Goal: Information Seeking & Learning: Learn about a topic

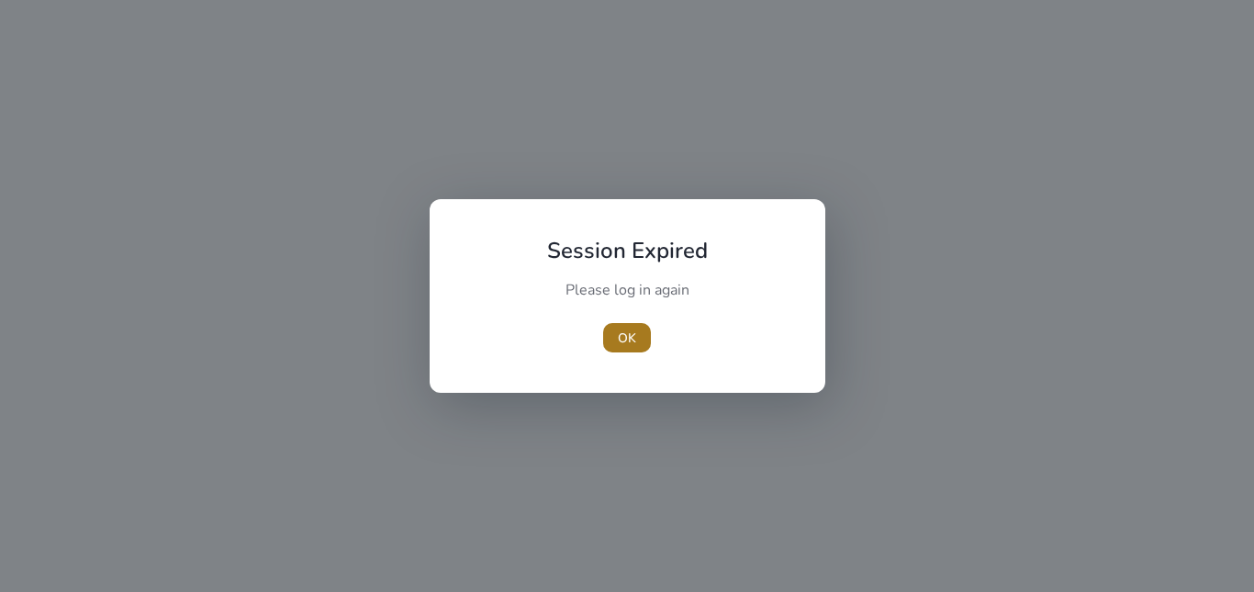
click at [644, 343] on span "button" at bounding box center [627, 338] width 48 height 44
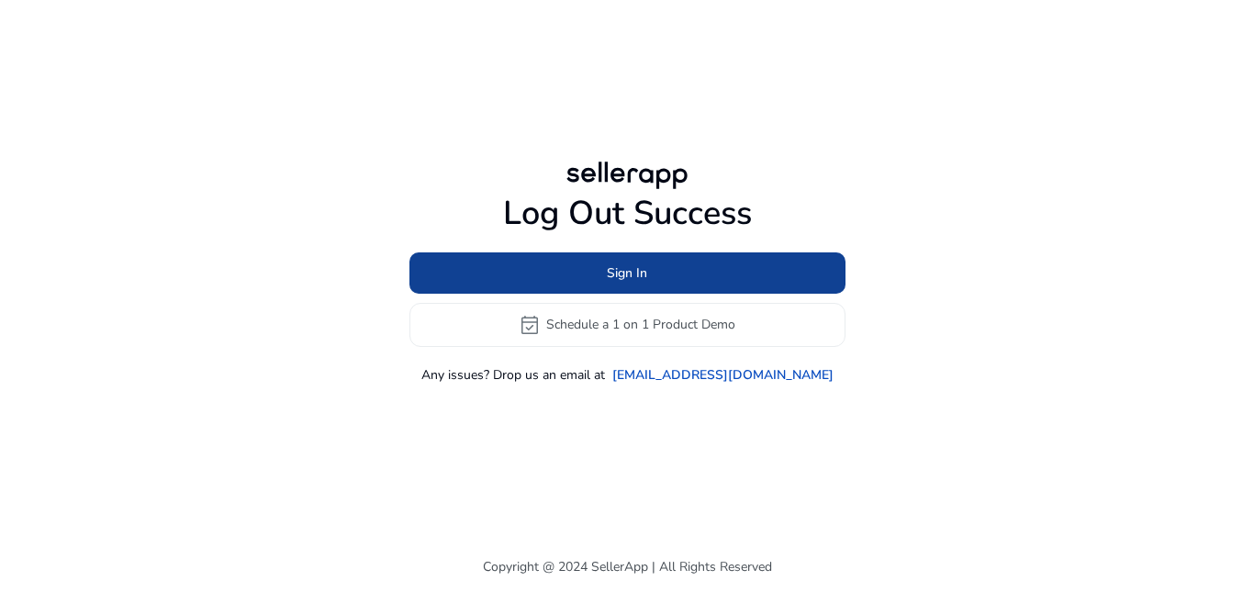
click at [583, 264] on span at bounding box center [627, 273] width 436 height 44
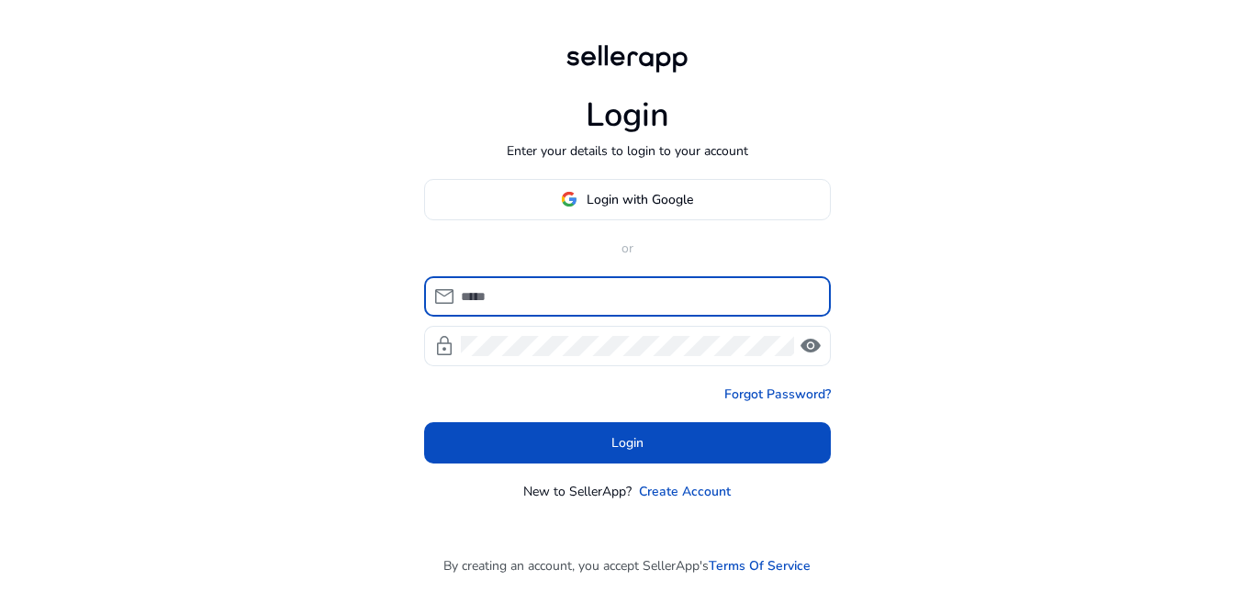
click at [598, 286] on input at bounding box center [638, 296] width 355 height 20
type input "**********"
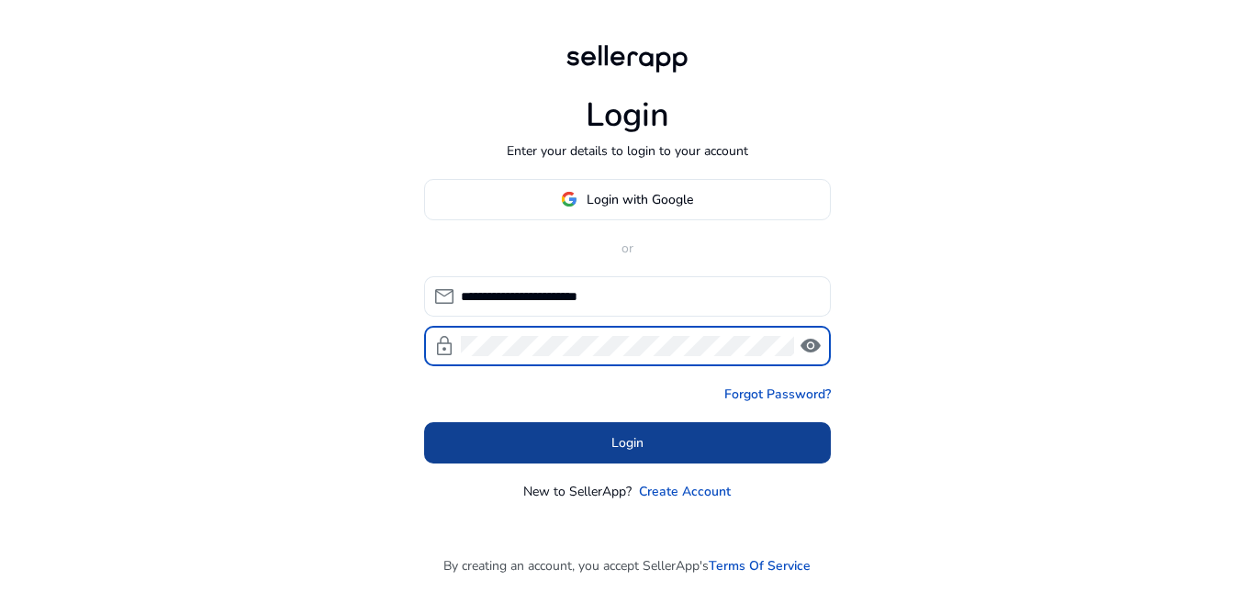
click at [652, 438] on span at bounding box center [627, 442] width 407 height 44
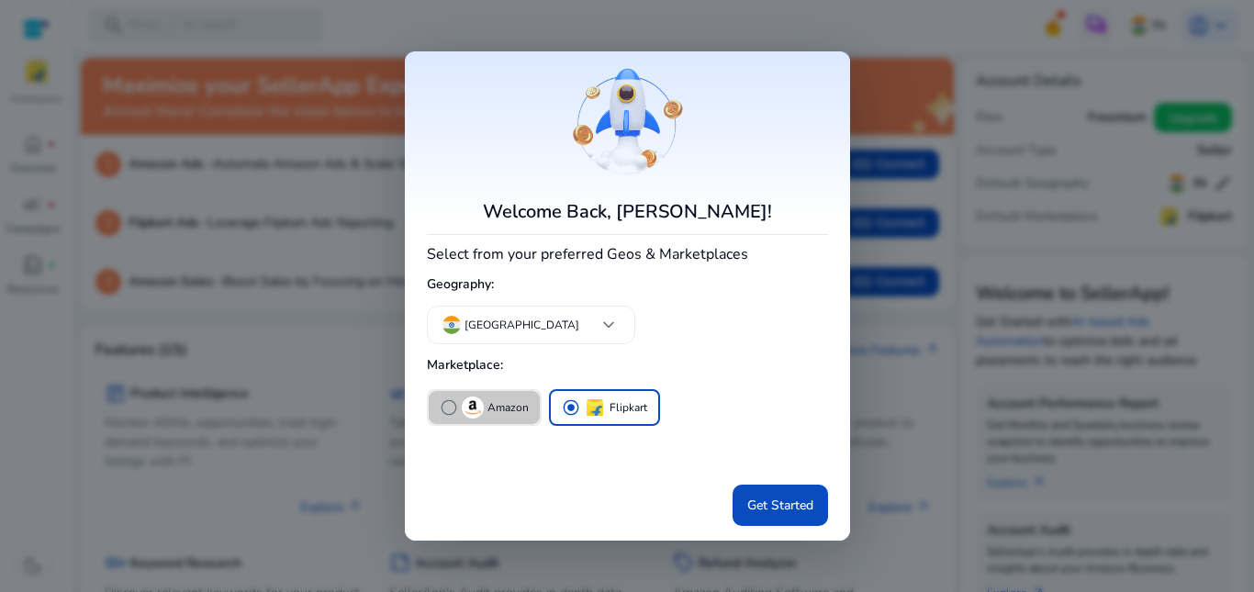
click at [440, 407] on span "radio_button_unchecked" at bounding box center [449, 407] width 18 height 18
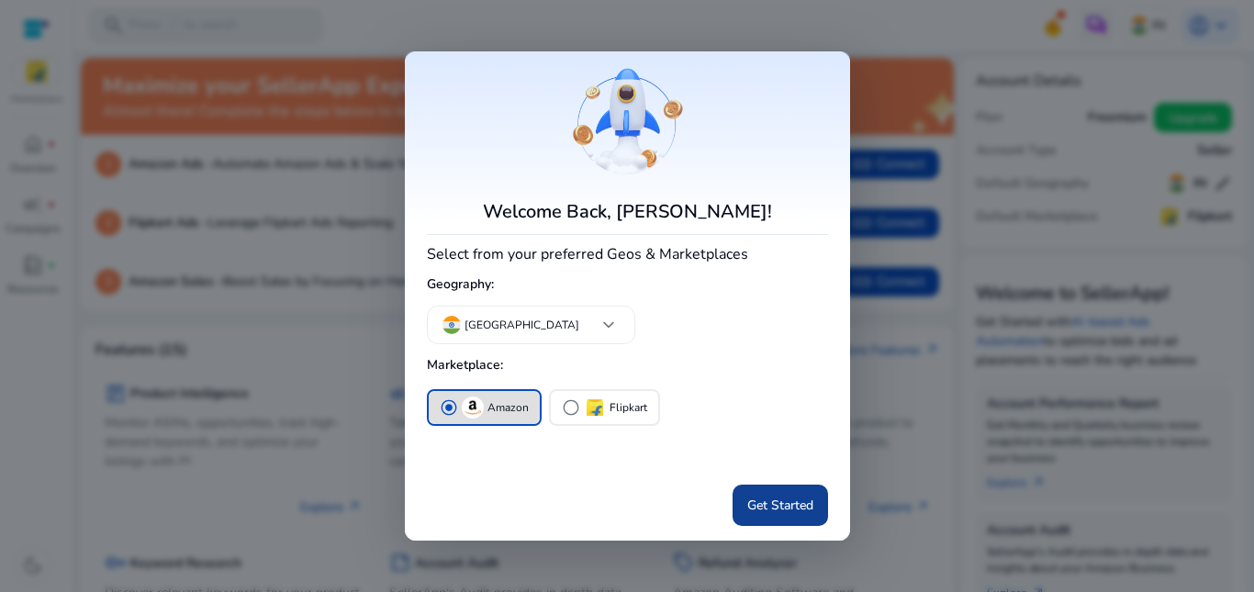
click at [787, 508] on span "Get Started" at bounding box center [780, 505] width 66 height 19
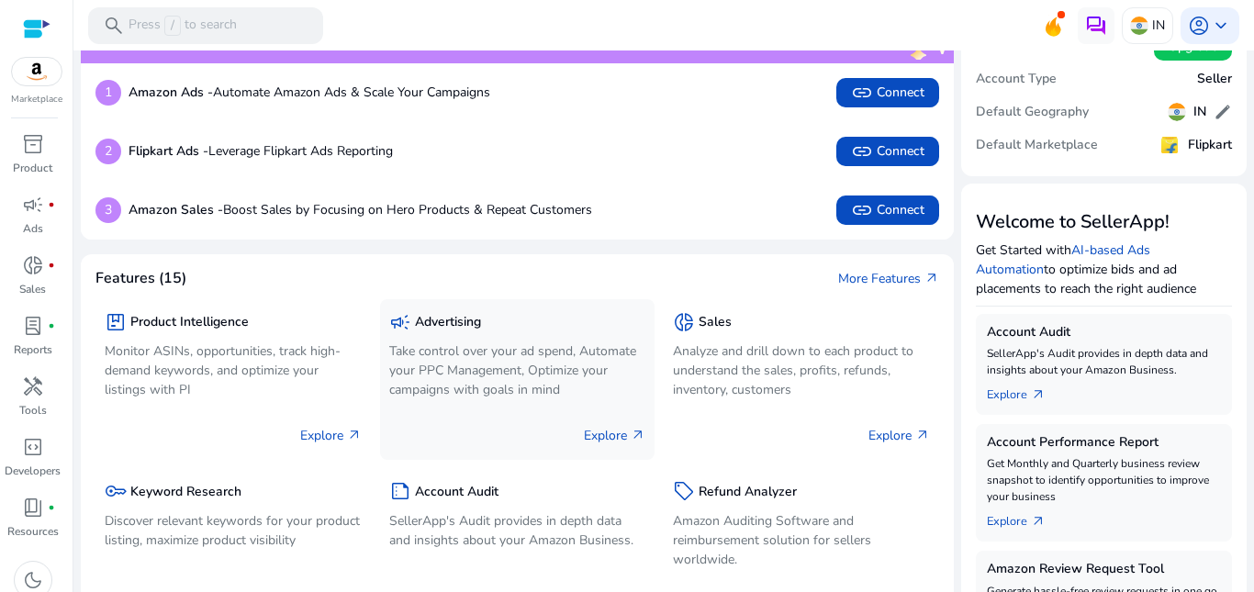
scroll to position [184, 0]
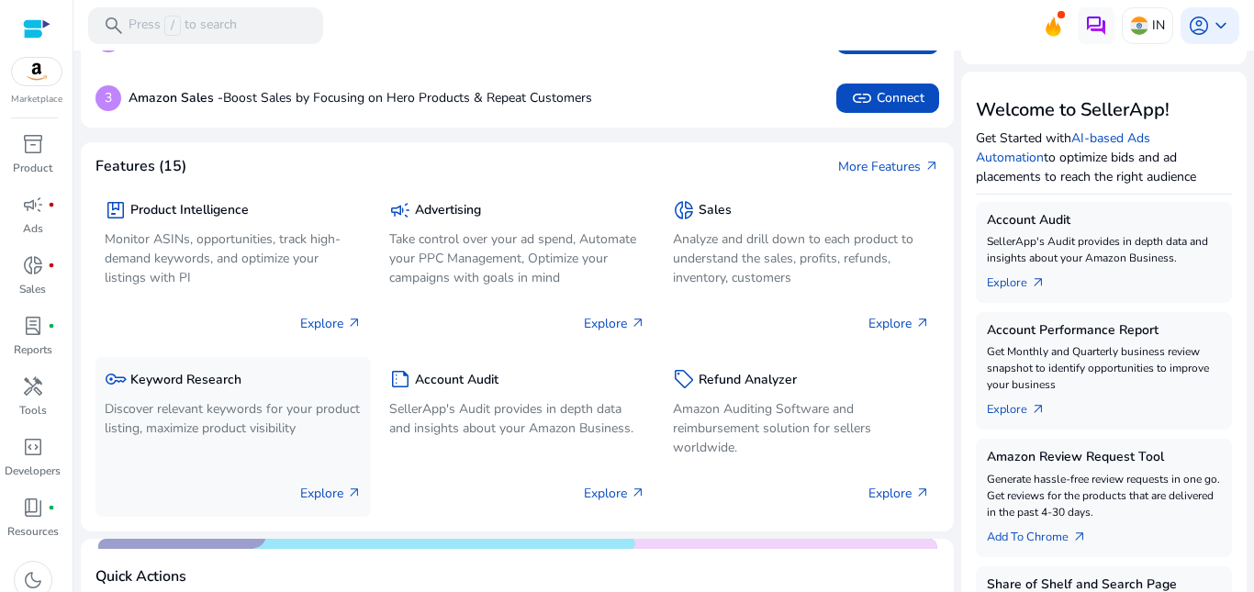
click at [301, 493] on p "Explore arrow_outward" at bounding box center [331, 493] width 62 height 19
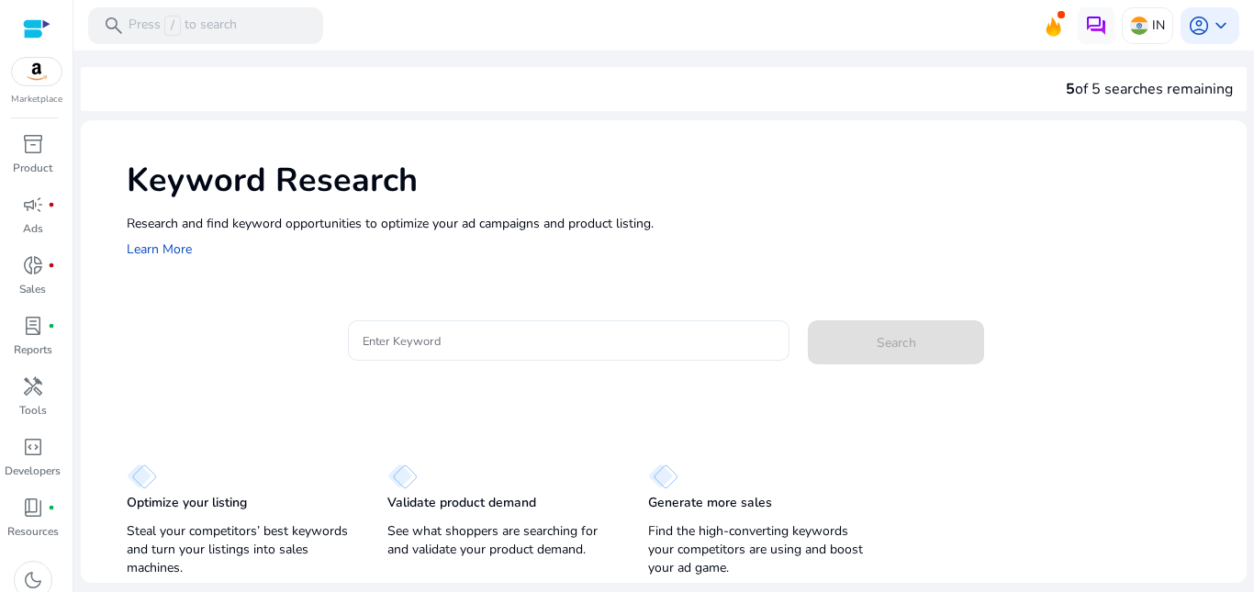
click at [396, 337] on input "Enter Keyword" at bounding box center [569, 340] width 413 height 20
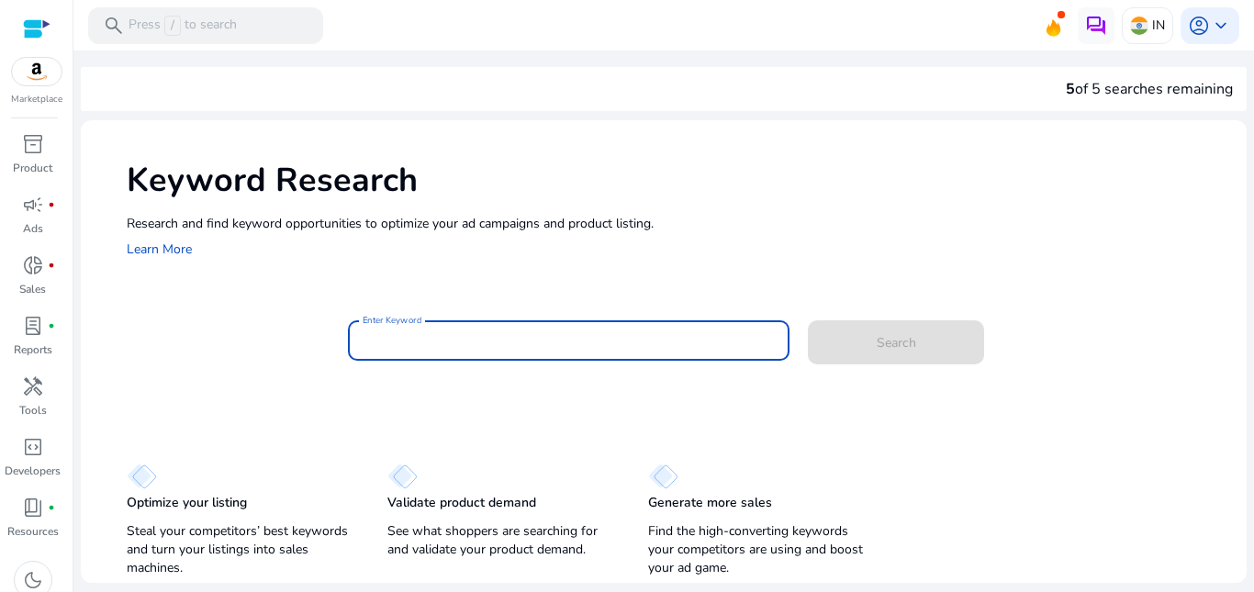
paste input "**********"
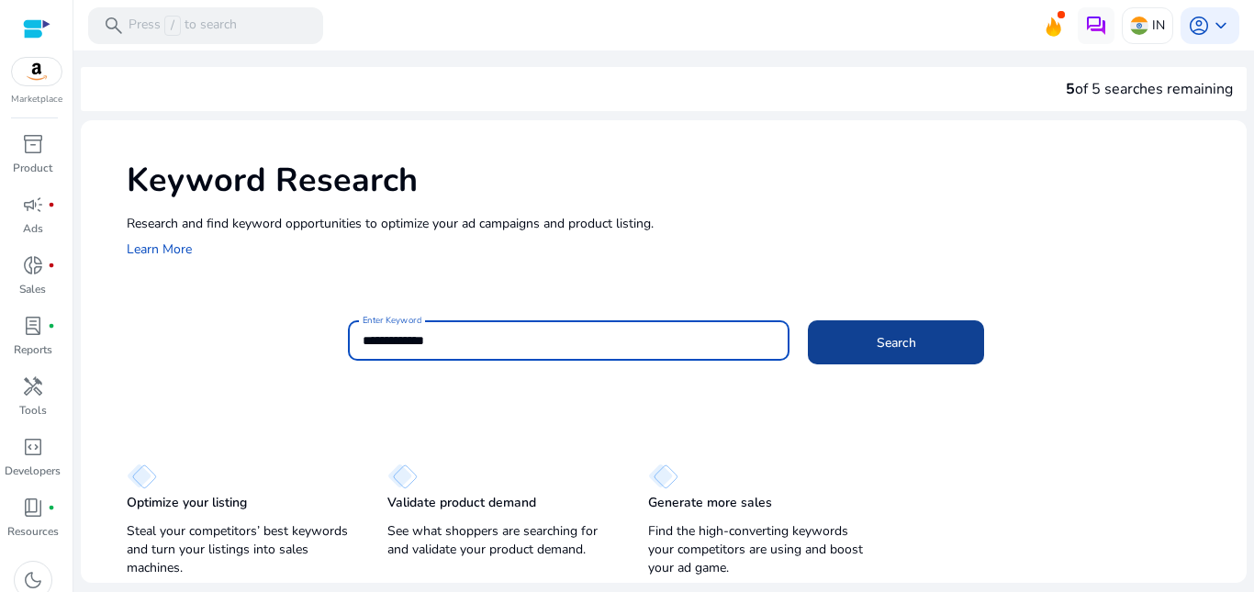
type input "**********"
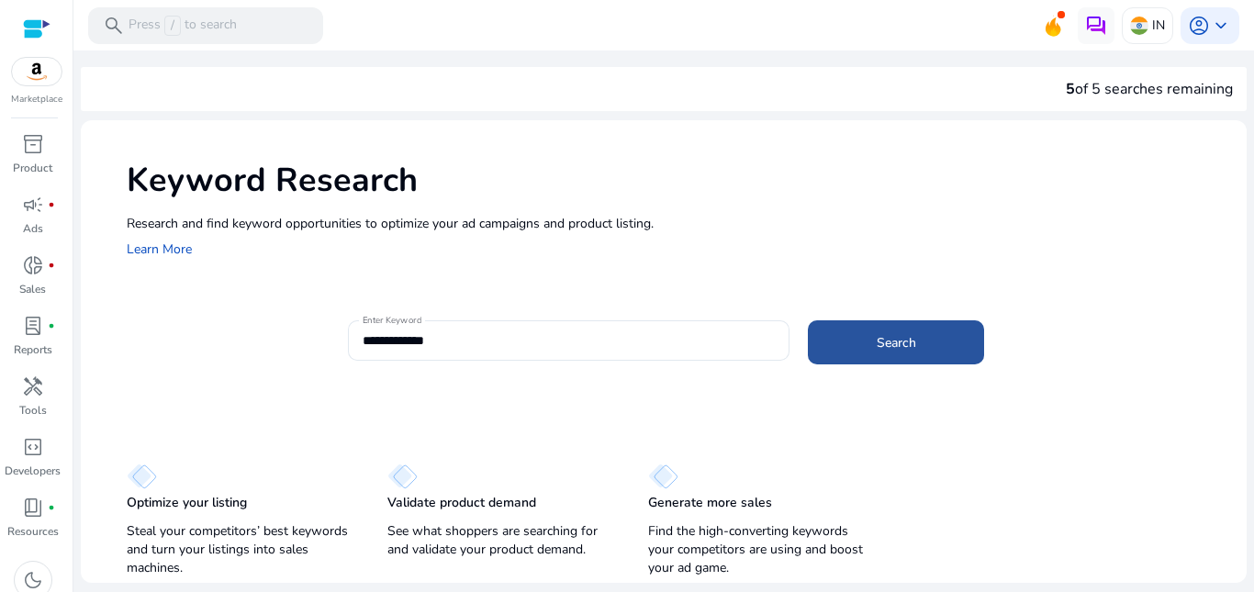
click at [878, 347] on span "Search" at bounding box center [896, 342] width 39 height 19
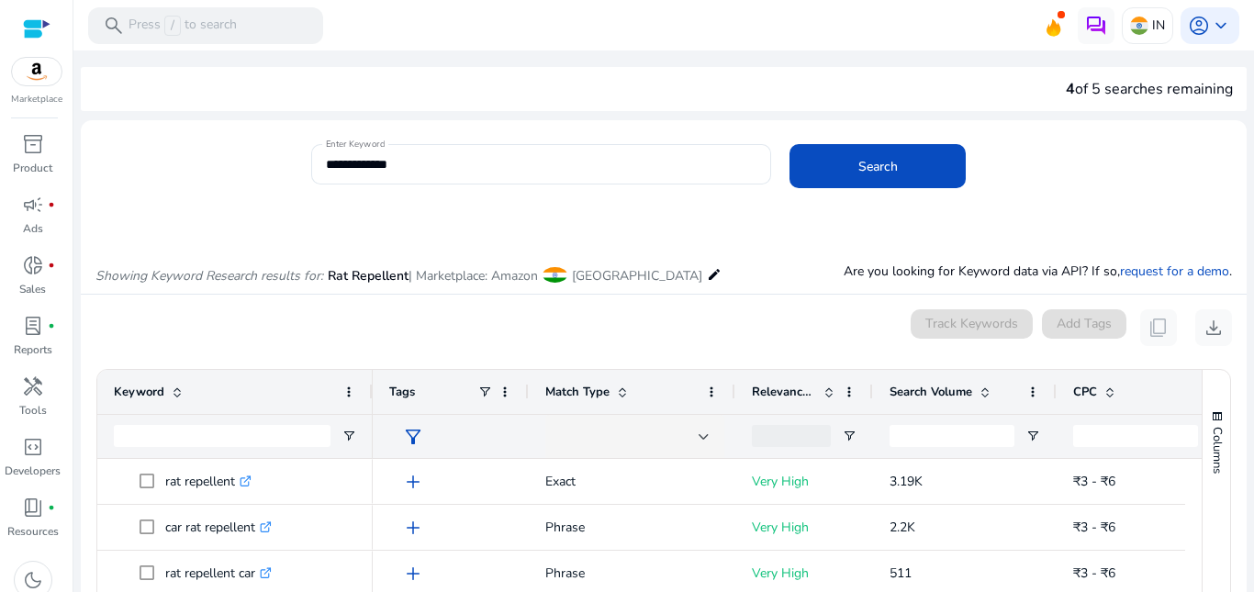
scroll to position [218, 0]
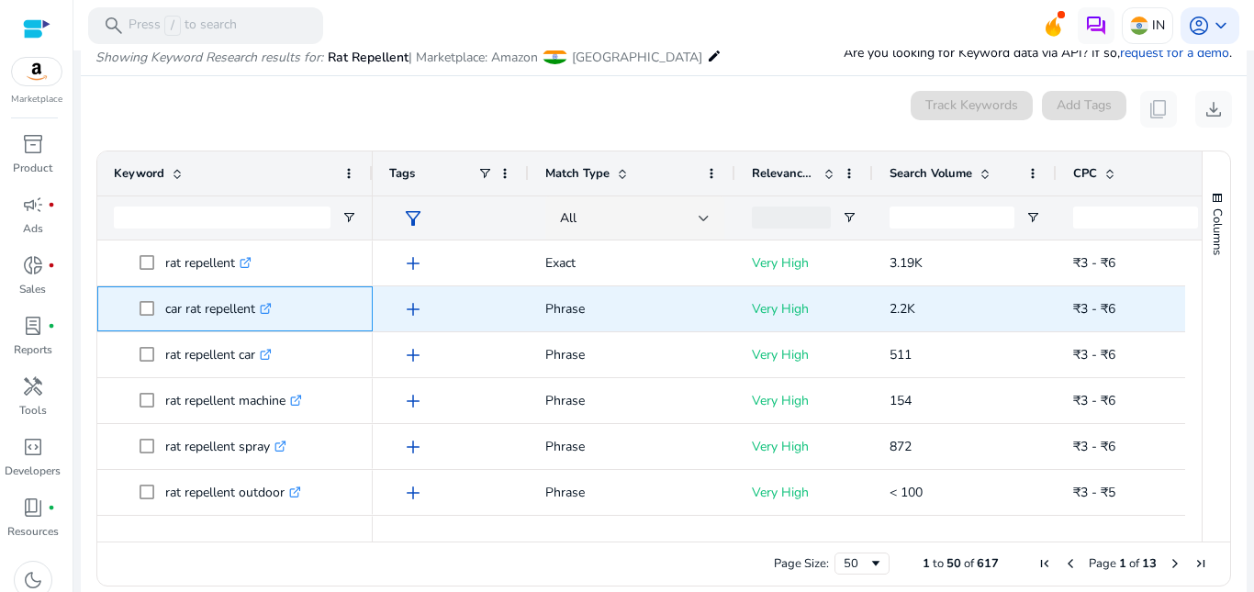
click at [272, 309] on icon ".st0{fill:#2c8af8}" at bounding box center [266, 309] width 12 height 12
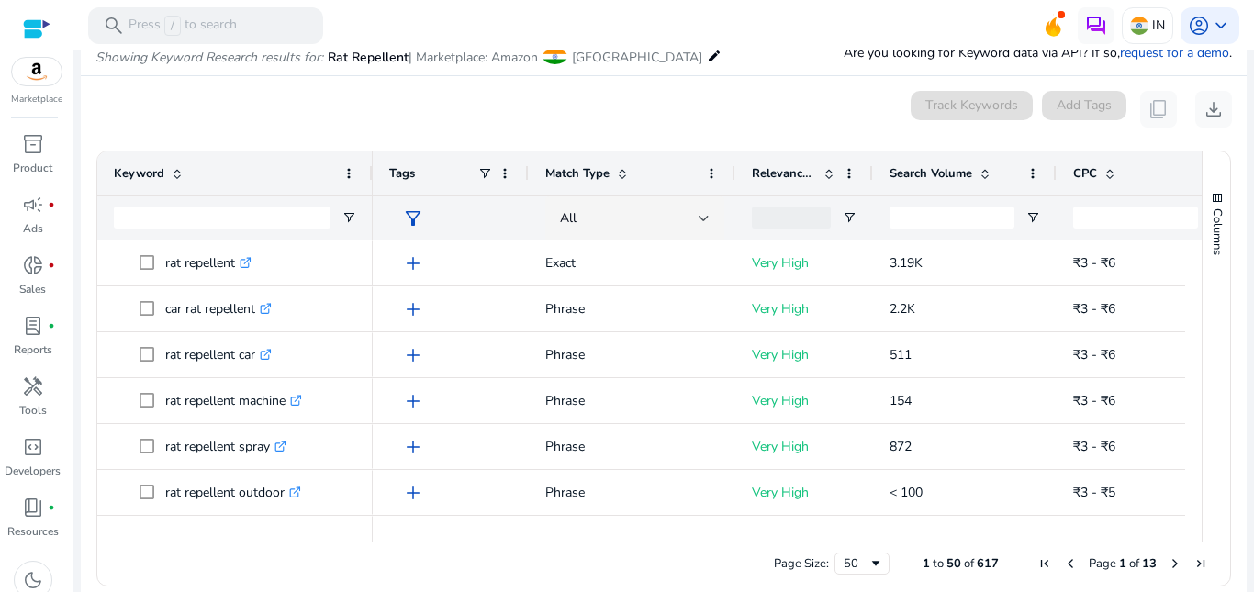
click at [976, 167] on span at bounding box center [982, 173] width 20 height 15
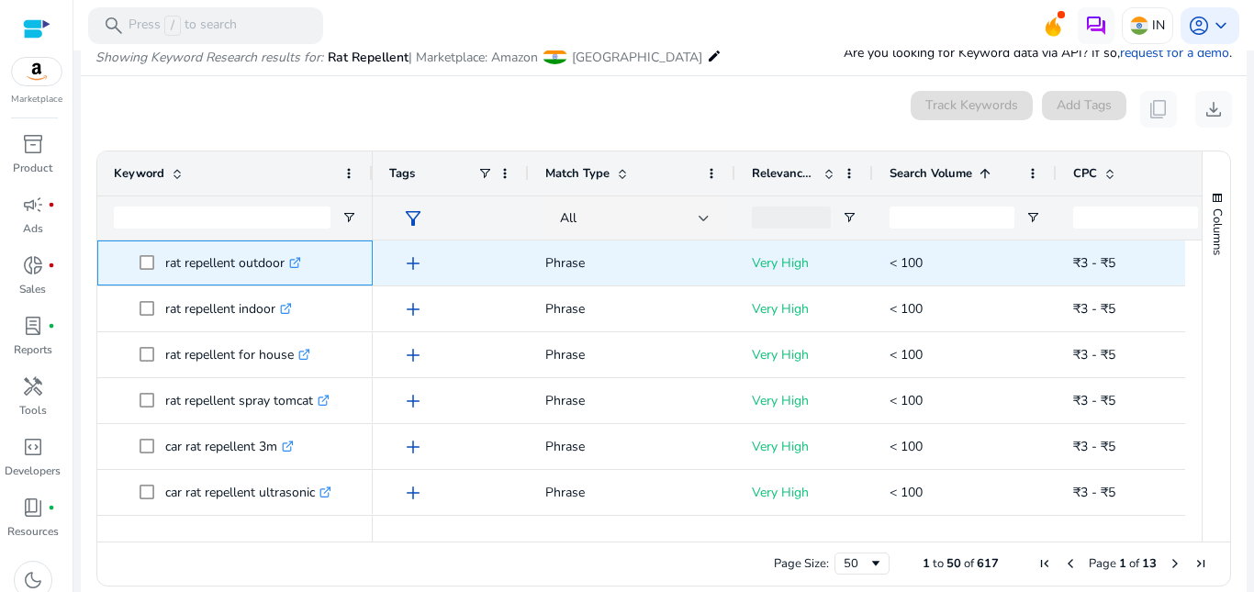
click at [296, 258] on icon ".st0{fill:#2c8af8}" at bounding box center [295, 263] width 12 height 12
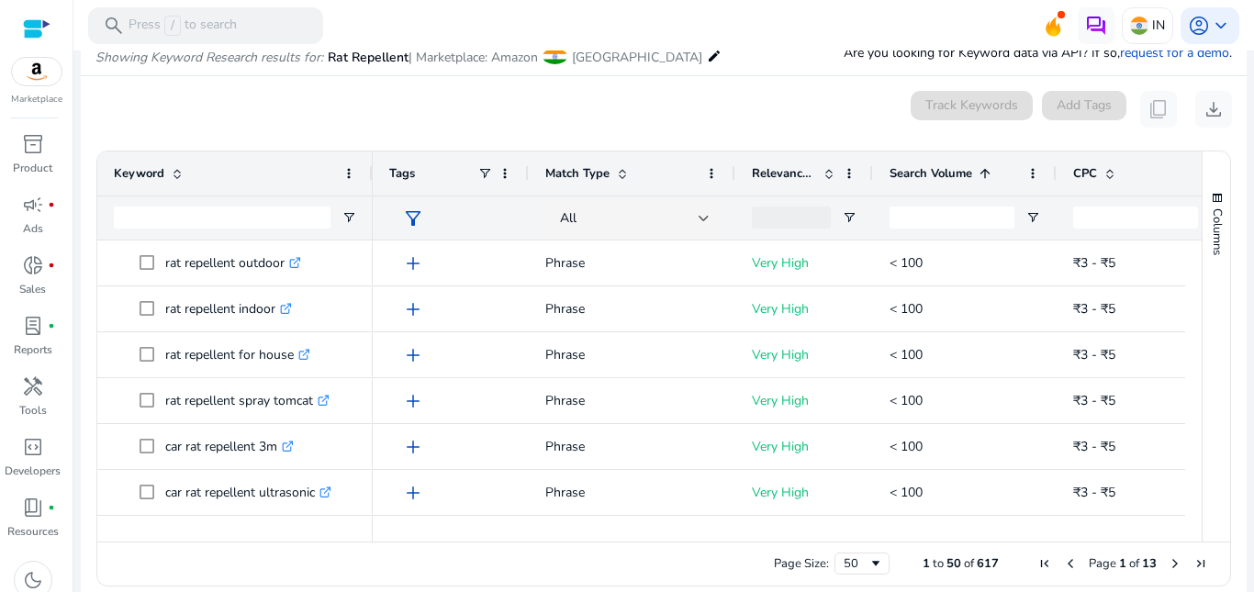
click at [985, 169] on span at bounding box center [985, 173] width 15 height 15
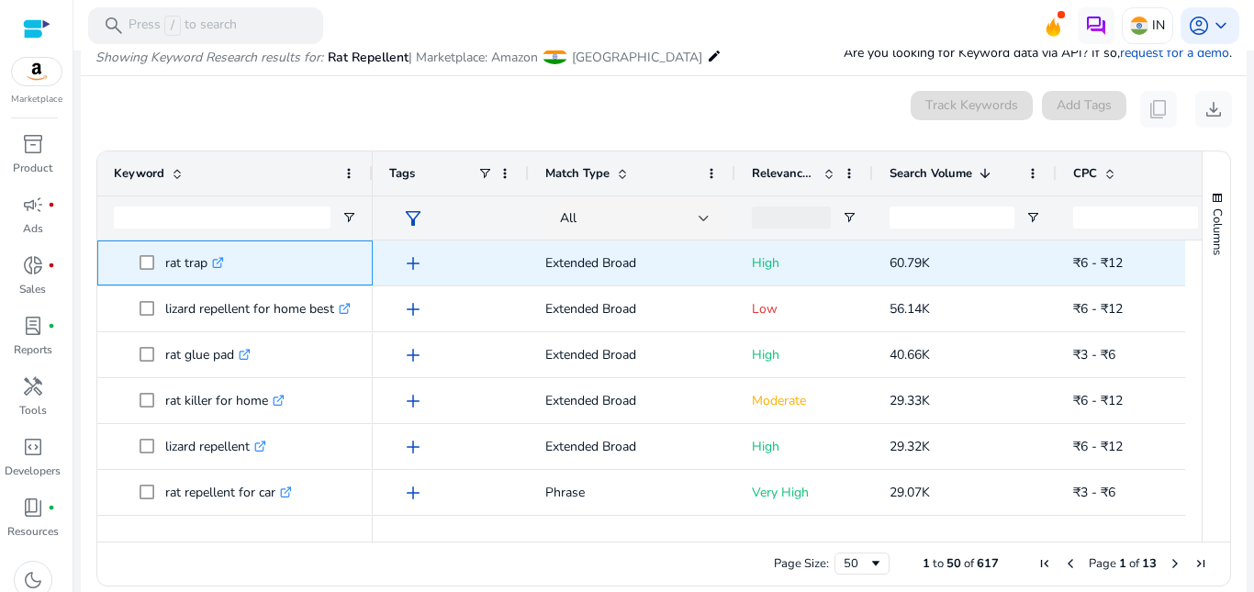
click at [212, 256] on link ".st0{fill:#2c8af8}" at bounding box center [215, 262] width 17 height 17
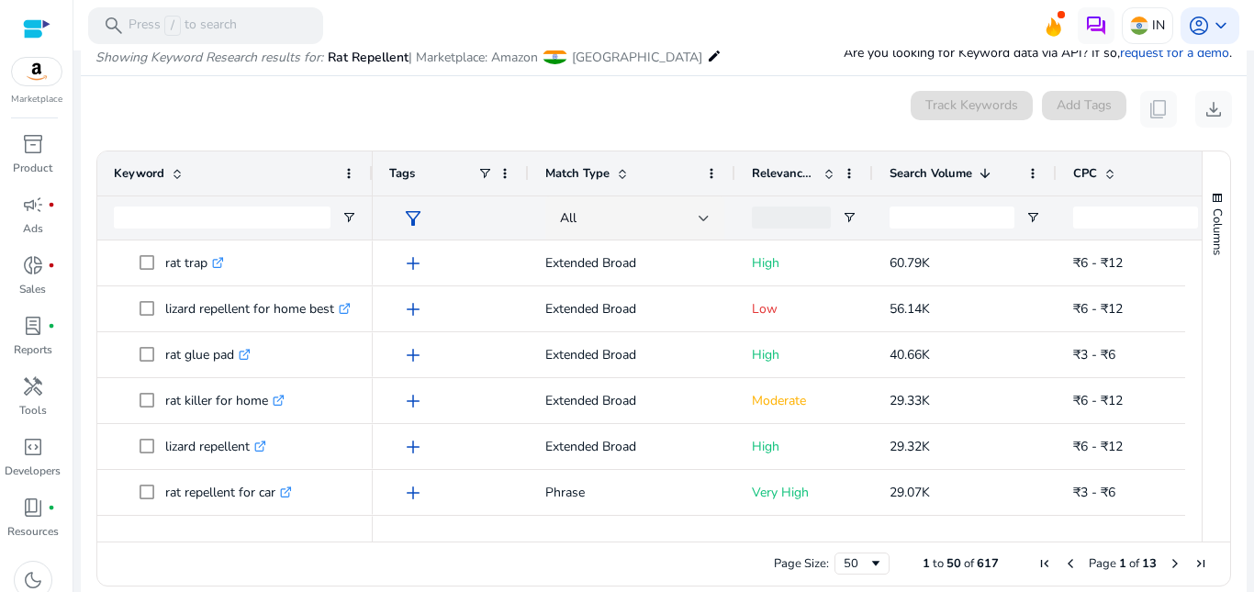
click at [990, 173] on span at bounding box center [985, 173] width 15 height 15
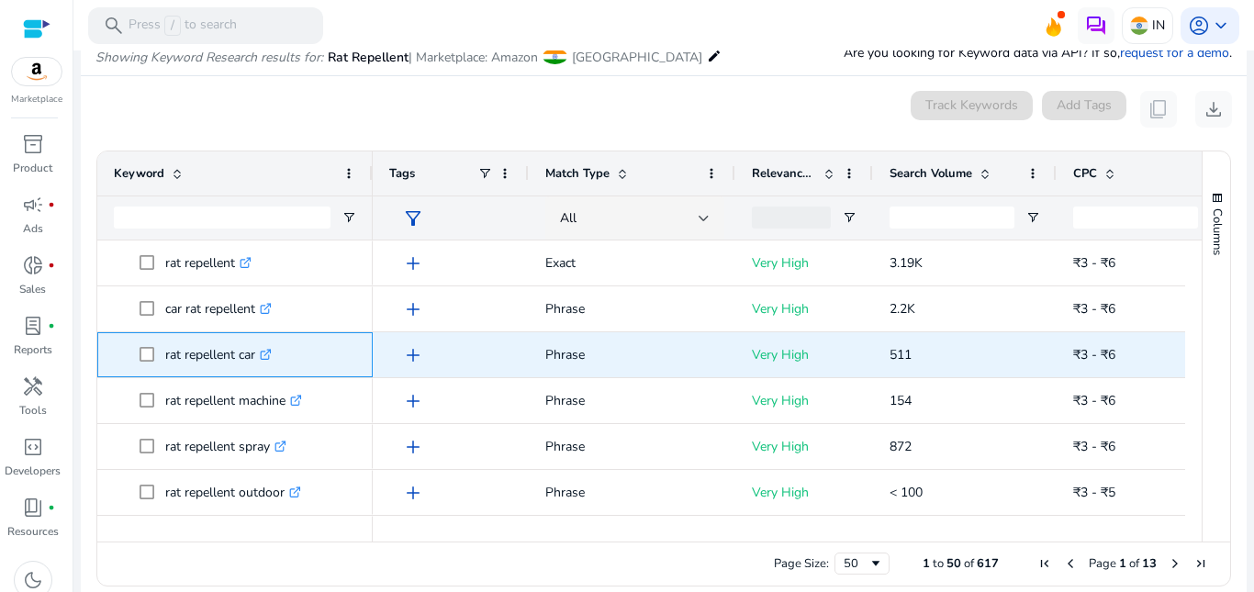
click at [263, 354] on link ".st0{fill:#2c8af8}" at bounding box center [263, 354] width 17 height 17
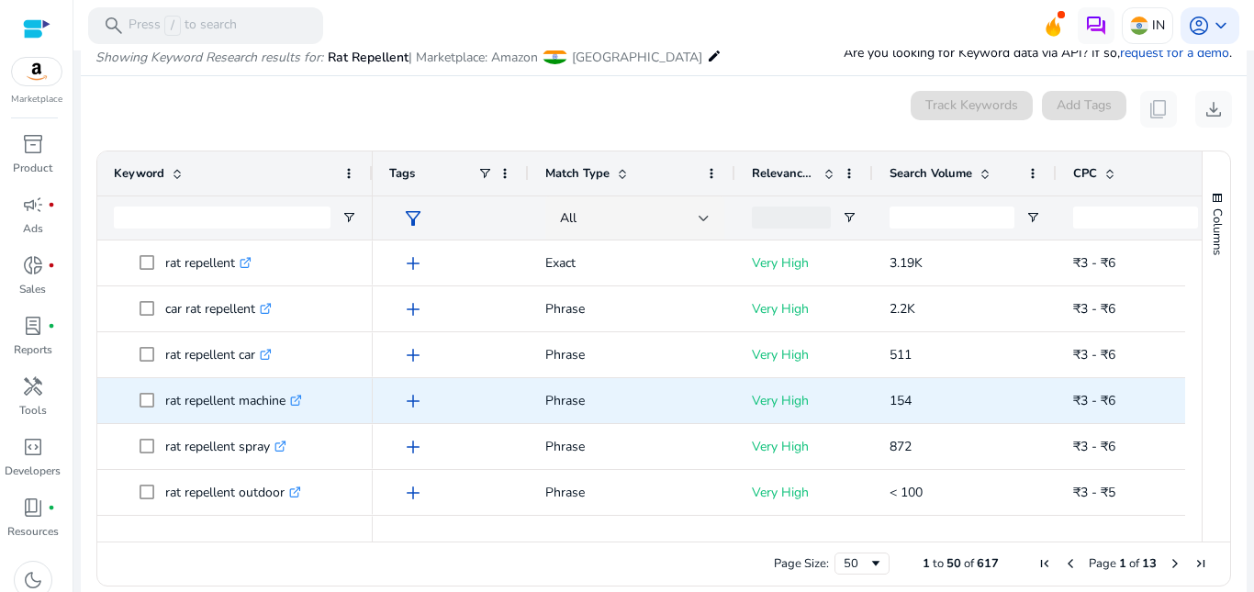
click at [296, 400] on icon at bounding box center [295, 401] width 9 height 9
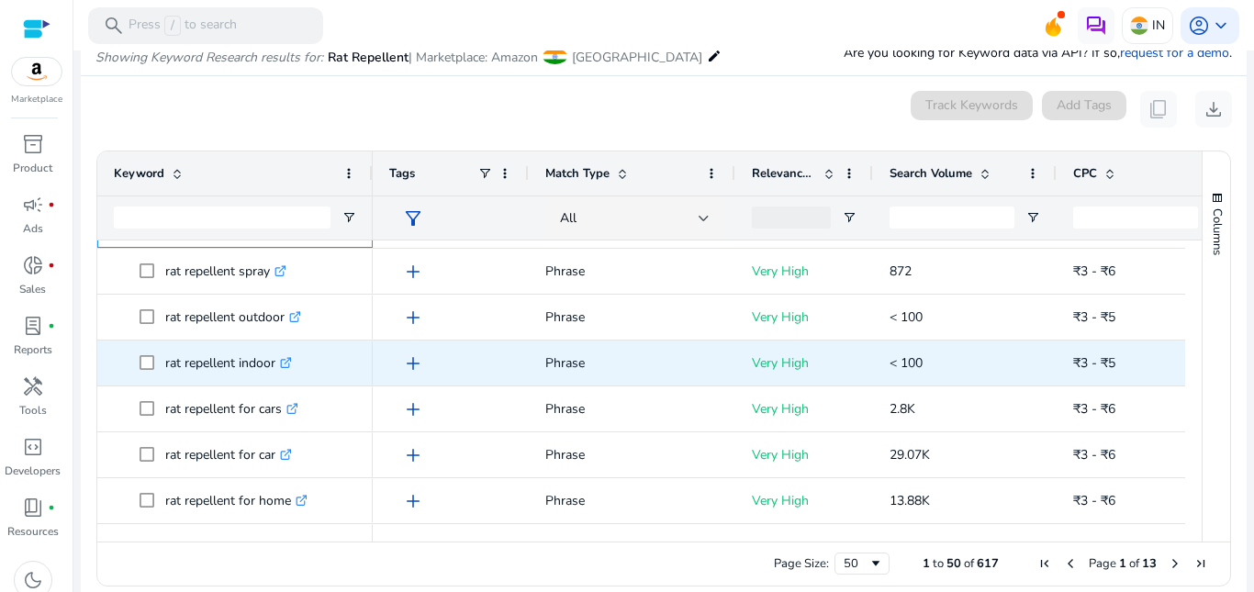
scroll to position [184, 0]
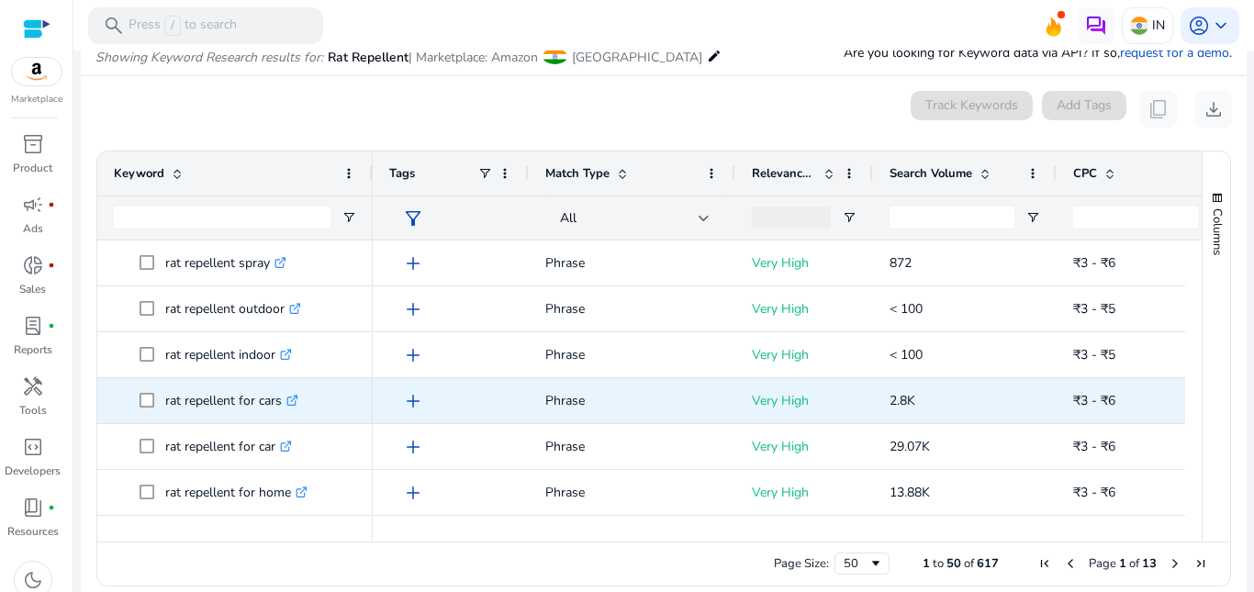
click at [264, 404] on p "rat repellent for cars .st0{fill:#2c8af8}" at bounding box center [231, 401] width 133 height 38
click at [295, 403] on icon ".st0{fill:#2c8af8}" at bounding box center [292, 401] width 12 height 12
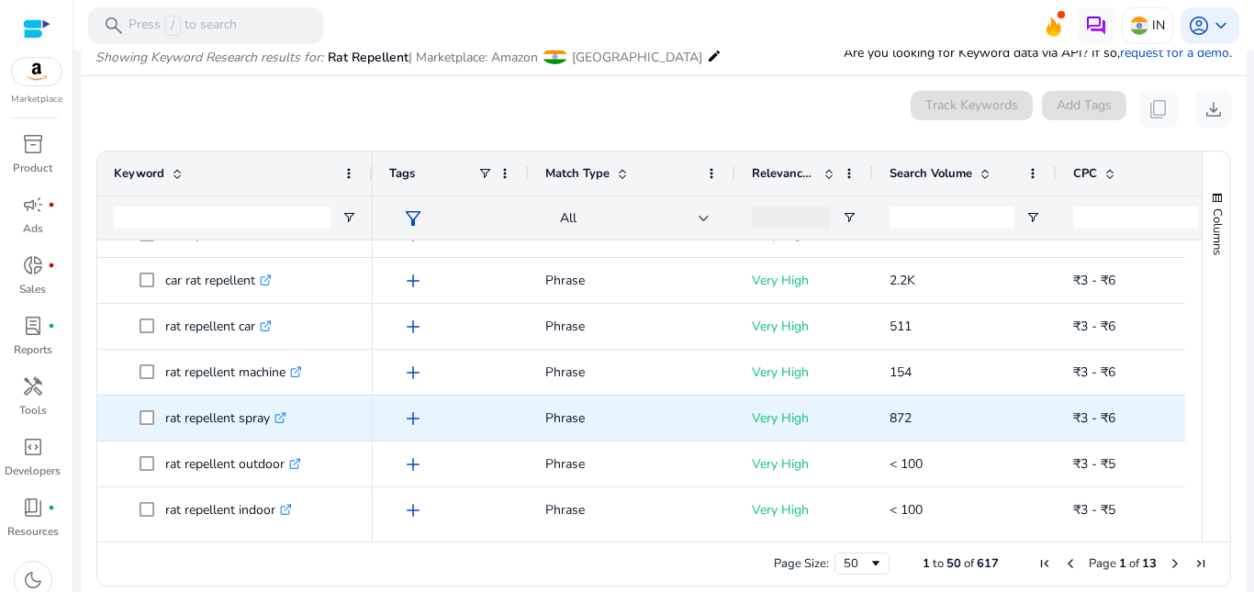
scroll to position [0, 0]
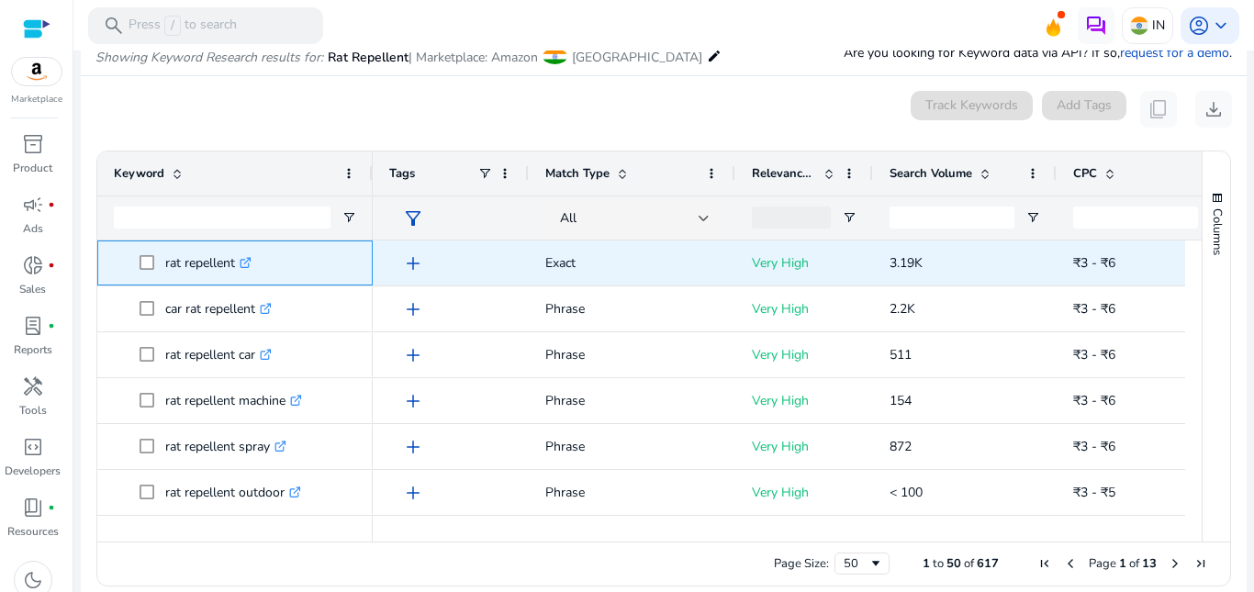
drag, startPoint x: 165, startPoint y: 261, endPoint x: 245, endPoint y: 256, distance: 80.0
click at [245, 256] on p "rat repellent .st0{fill:#2c8af8}" at bounding box center [208, 263] width 86 height 38
copy p "rat repellent"
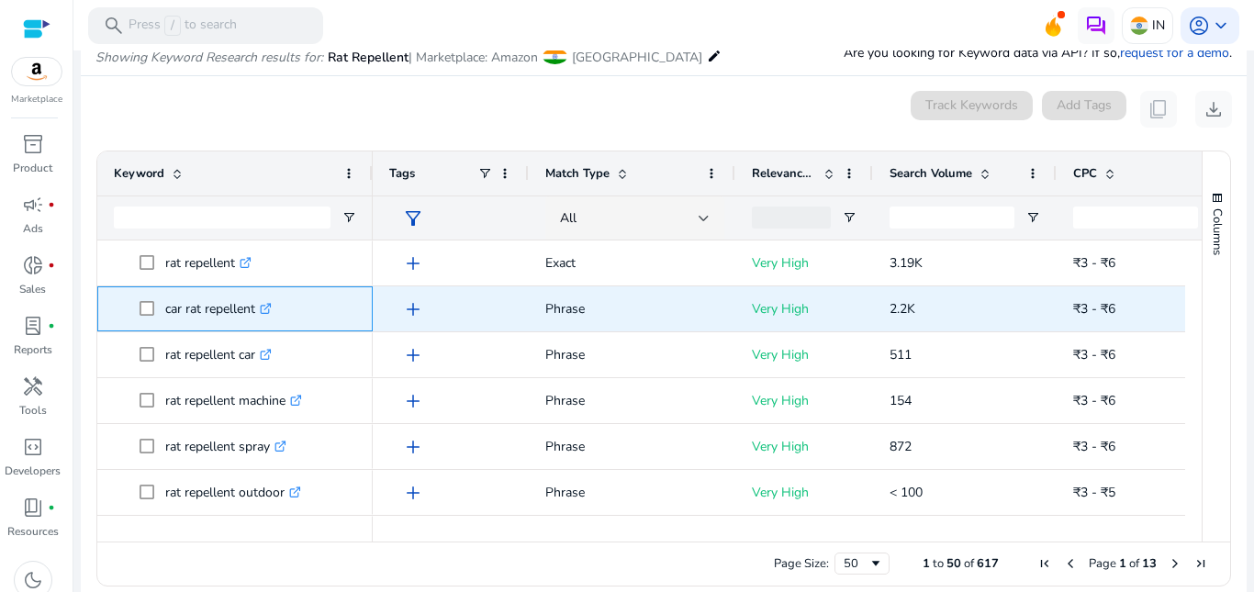
drag, startPoint x: 162, startPoint y: 308, endPoint x: 272, endPoint y: 311, distance: 109.3
click at [272, 311] on span "car rat repellent .st0{fill:#2c8af8}" at bounding box center [248, 309] width 217 height 38
copy span "car rat repellent"
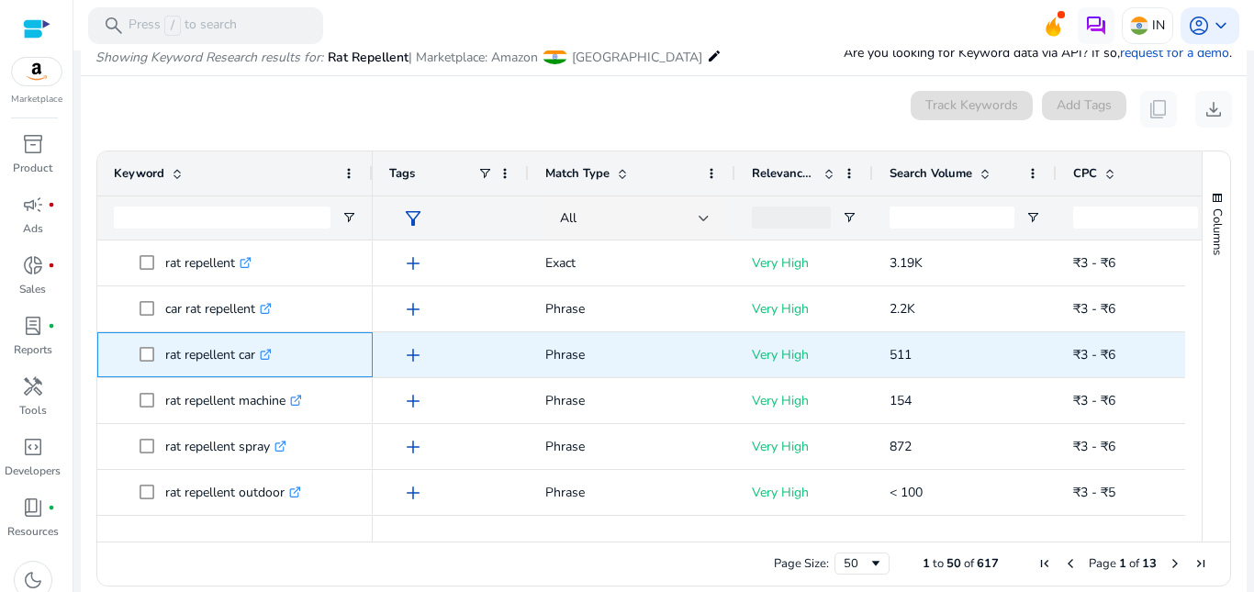
drag, startPoint x: 162, startPoint y: 352, endPoint x: 263, endPoint y: 361, distance: 101.4
click at [263, 361] on span "rat repellent car .st0{fill:#2c8af8}" at bounding box center [248, 355] width 217 height 38
copy span "rat repellent car"
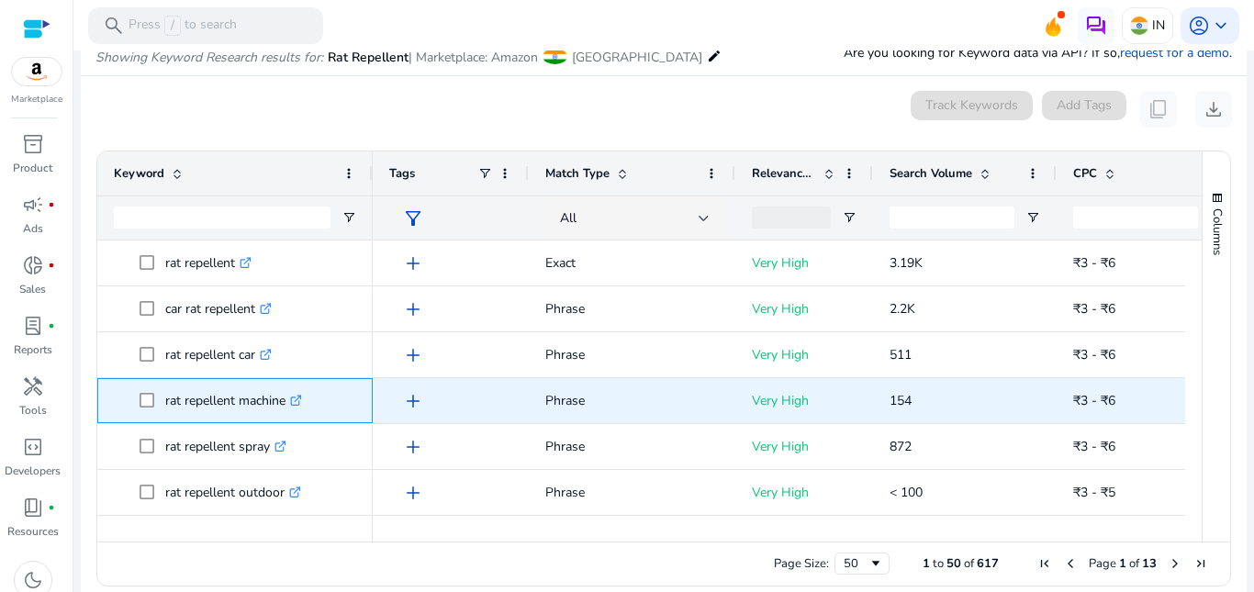
drag, startPoint x: 159, startPoint y: 394, endPoint x: 292, endPoint y: 415, distance: 134.8
click at [292, 415] on span "rat repellent machine .st0{fill:#2c8af8}" at bounding box center [248, 401] width 217 height 38
copy span "rat repellent machine"
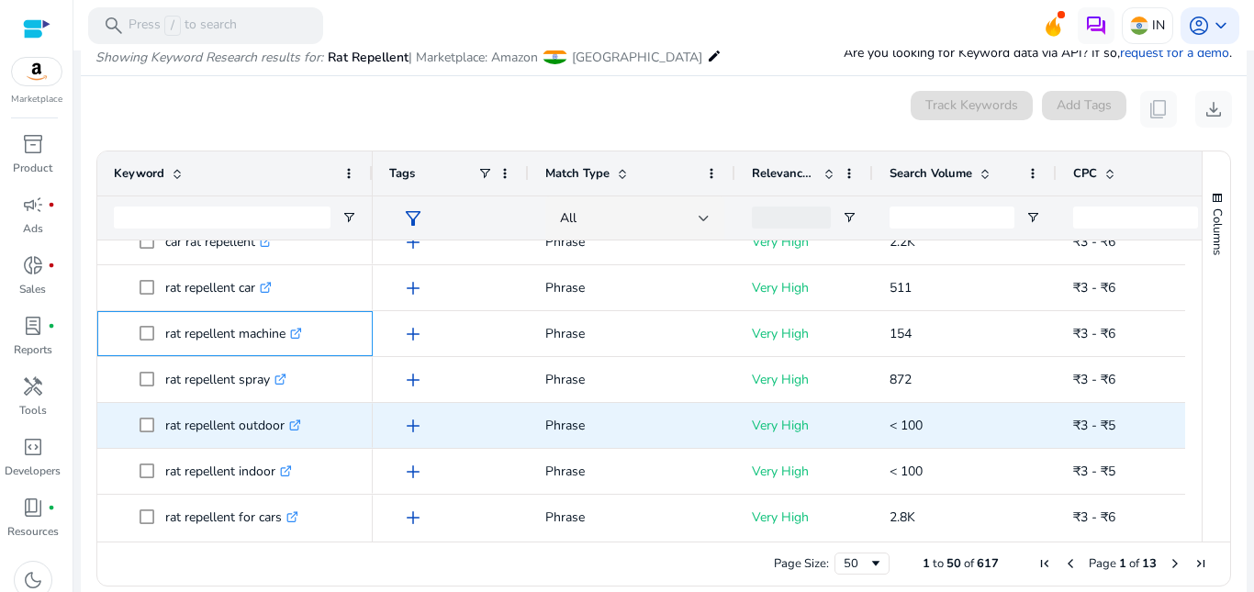
scroll to position [92, 0]
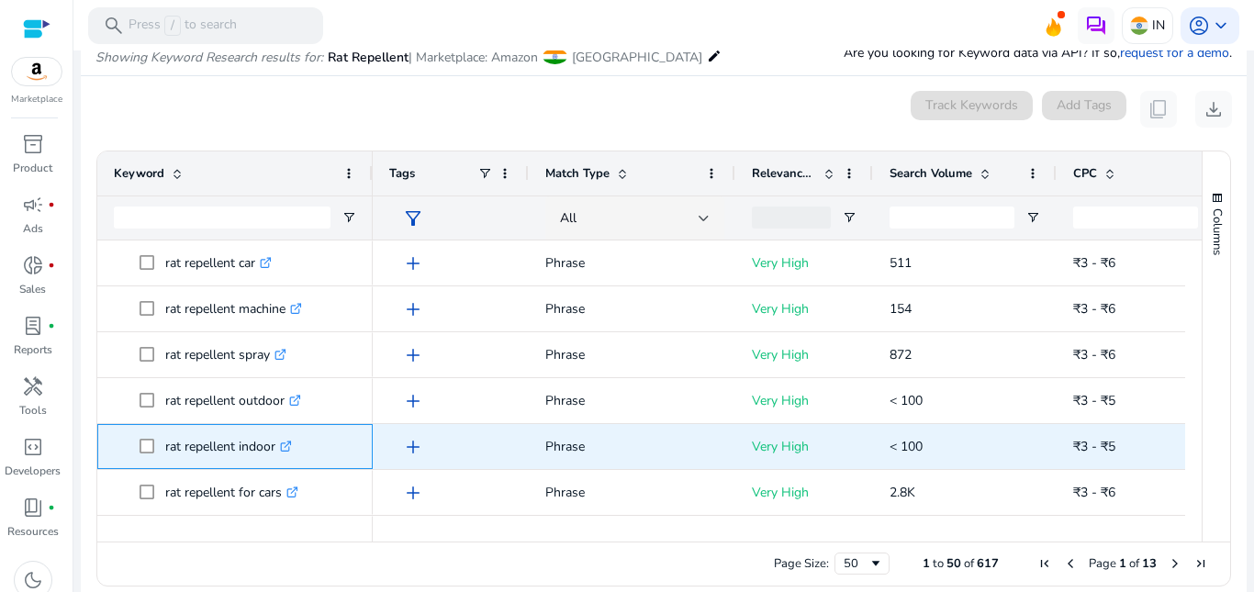
drag, startPoint x: 159, startPoint y: 447, endPoint x: 278, endPoint y: 463, distance: 120.3
click at [278, 463] on span "rat repellent indoor .st0{fill:#2c8af8}" at bounding box center [248, 447] width 217 height 38
copy span "rat repellent indoor"
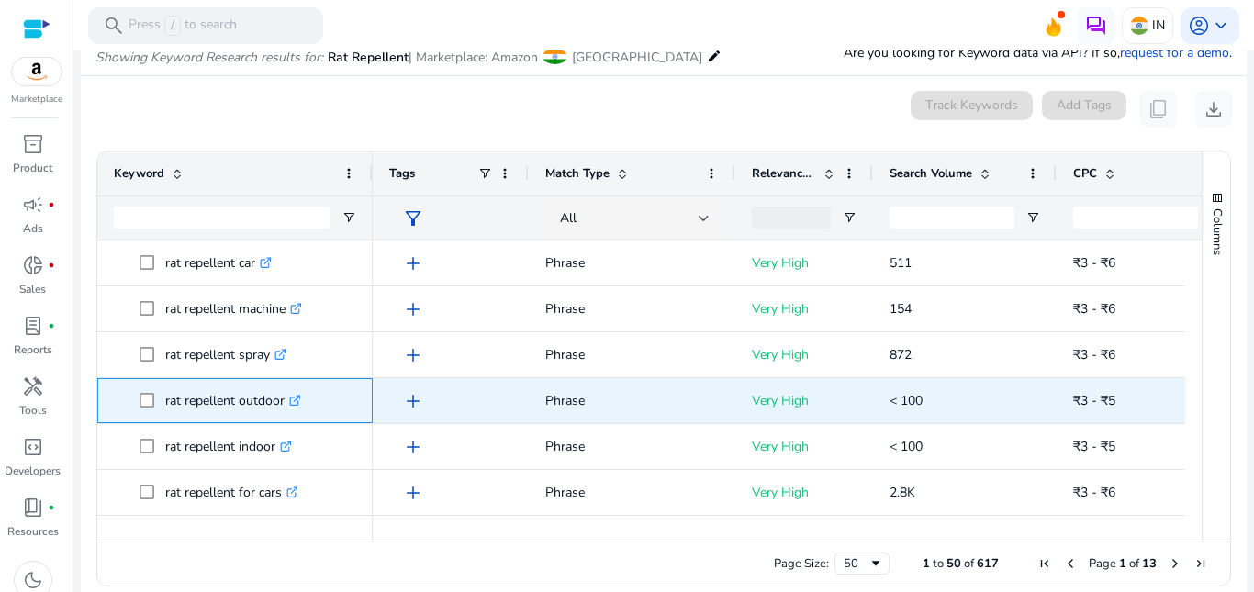
click at [155, 396] on span at bounding box center [153, 401] width 26 height 38
drag, startPoint x: 166, startPoint y: 400, endPoint x: 284, endPoint y: 415, distance: 118.4
click at [284, 415] on p "rat repellent outdoor .st0{fill:#2c8af8}" at bounding box center [233, 401] width 136 height 38
copy p "rat repellent outdoor"
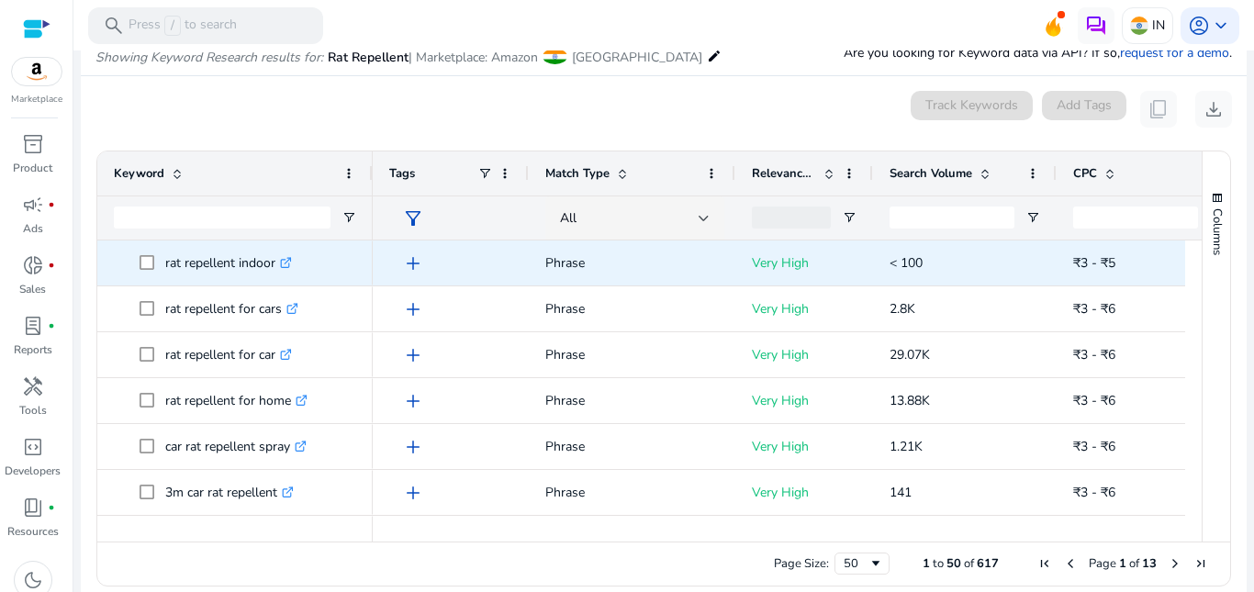
scroll to position [184, 0]
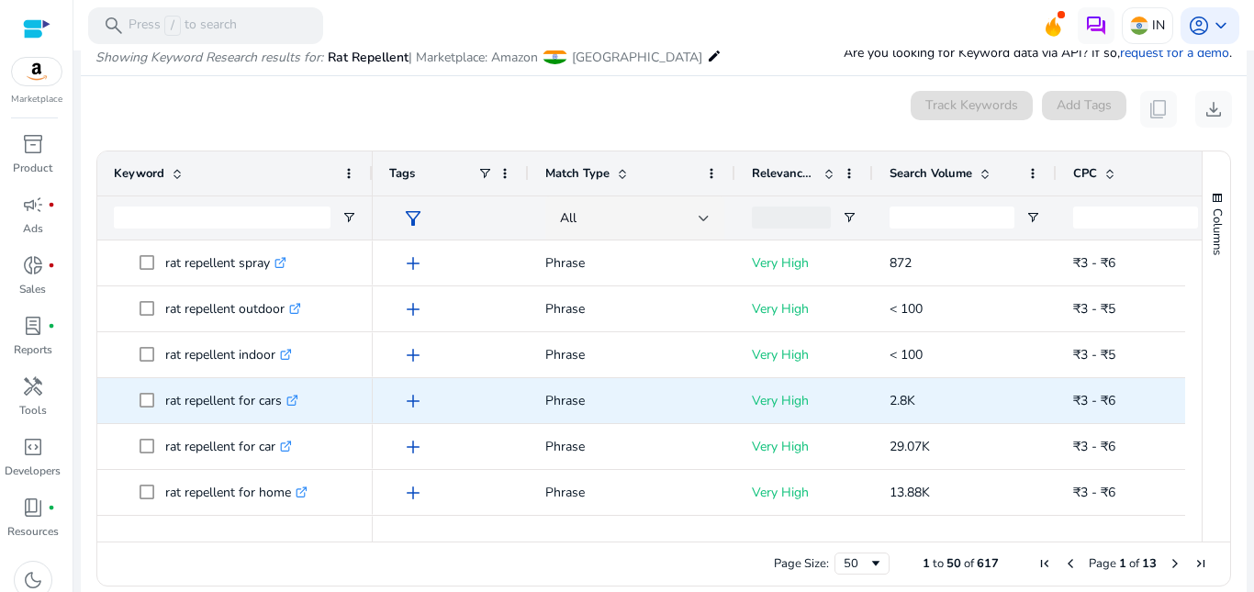
click at [296, 401] on icon at bounding box center [294, 398] width 6 height 6
drag, startPoint x: 199, startPoint y: 400, endPoint x: 308, endPoint y: 407, distance: 108.5
click at [308, 407] on span "rat repellent for cars .st0{fill:#2c8af8}" at bounding box center [248, 401] width 217 height 38
copy span "rat repellent for cars"
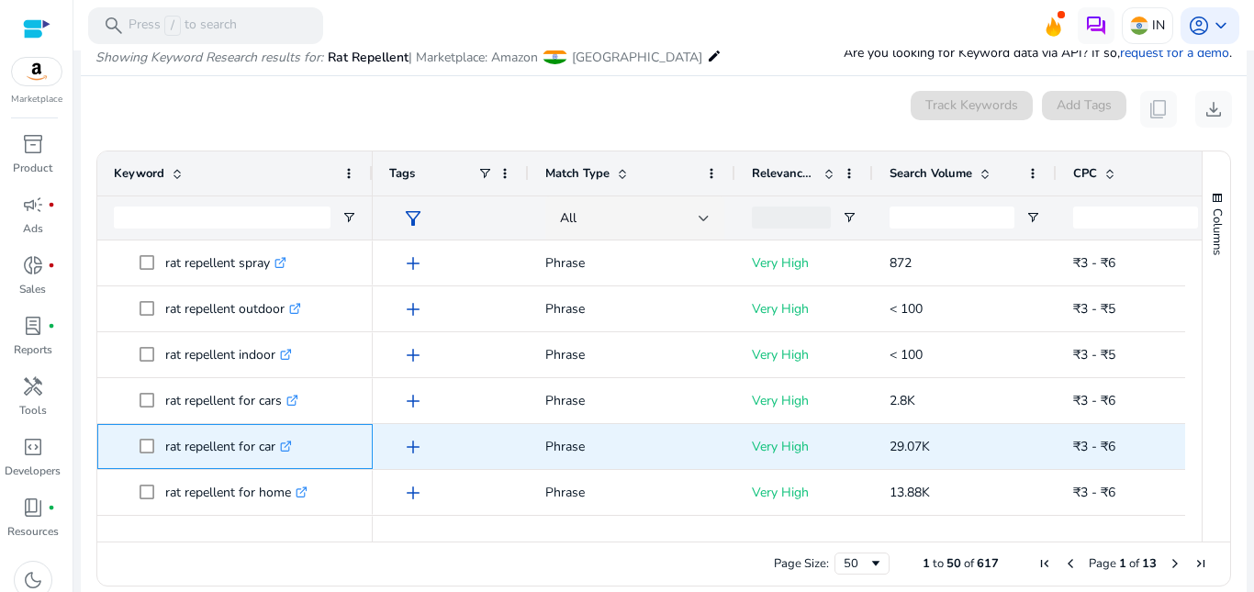
drag, startPoint x: 164, startPoint y: 447, endPoint x: 303, endPoint y: 460, distance: 139.2
click at [303, 460] on span "rat repellent for car .st0{fill:#2c8af8}" at bounding box center [248, 447] width 217 height 38
copy span "rat repellent for car"
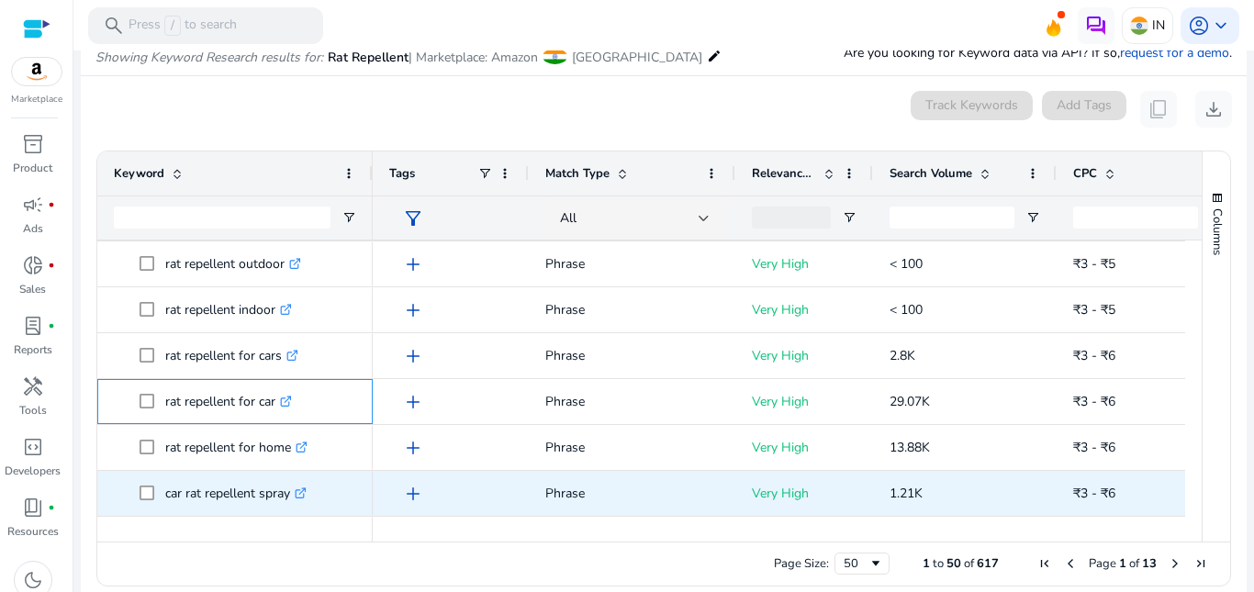
scroll to position [367, 0]
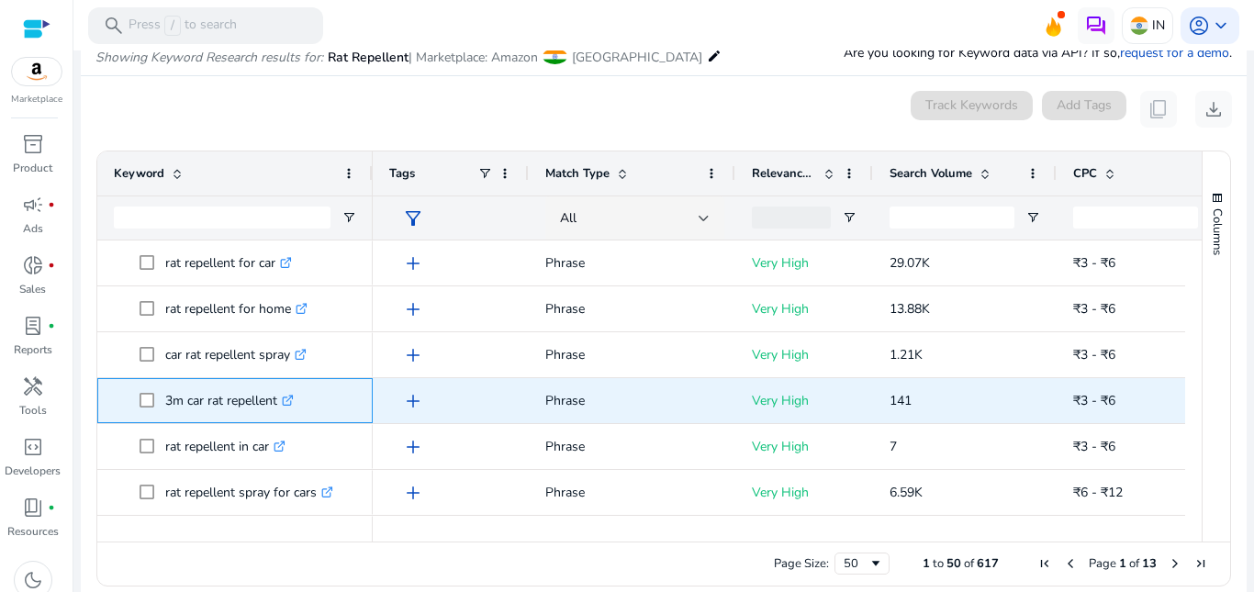
click at [292, 396] on icon ".st0{fill:#2c8af8}" at bounding box center [288, 401] width 12 height 12
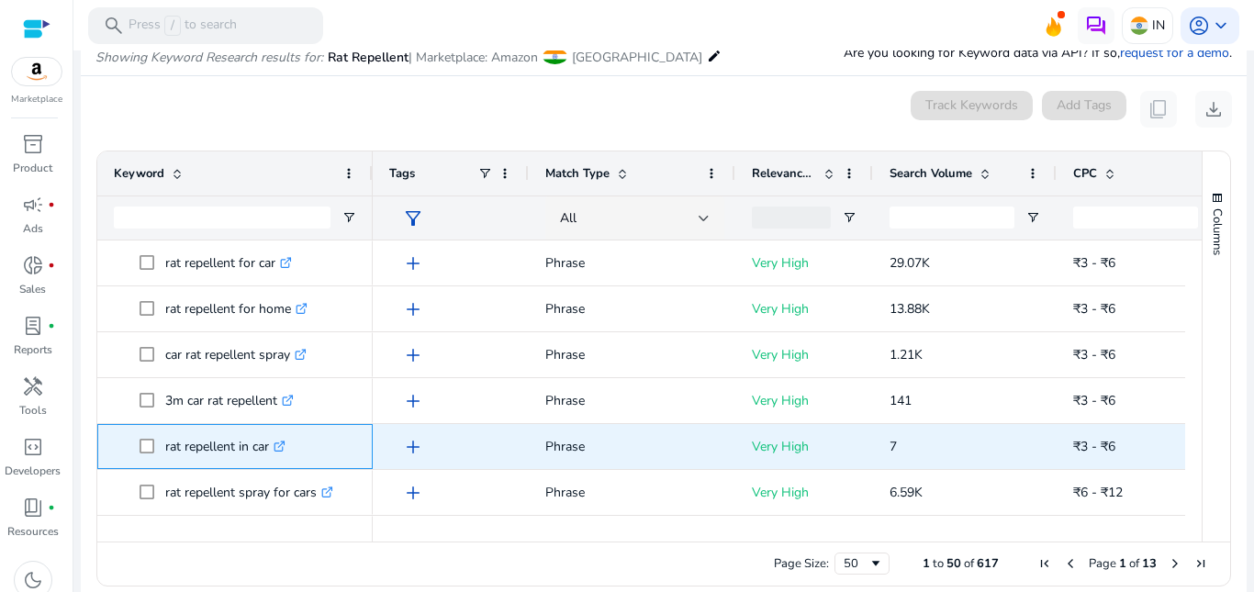
click at [285, 445] on icon ".st0{fill:#2c8af8}" at bounding box center [280, 447] width 12 height 12
drag, startPoint x: 163, startPoint y: 446, endPoint x: 275, endPoint y: 455, distance: 112.4
click at [277, 455] on span "rat repellent in car .st0{fill:#2c8af8}" at bounding box center [248, 447] width 217 height 38
copy span "rat repellent in car"
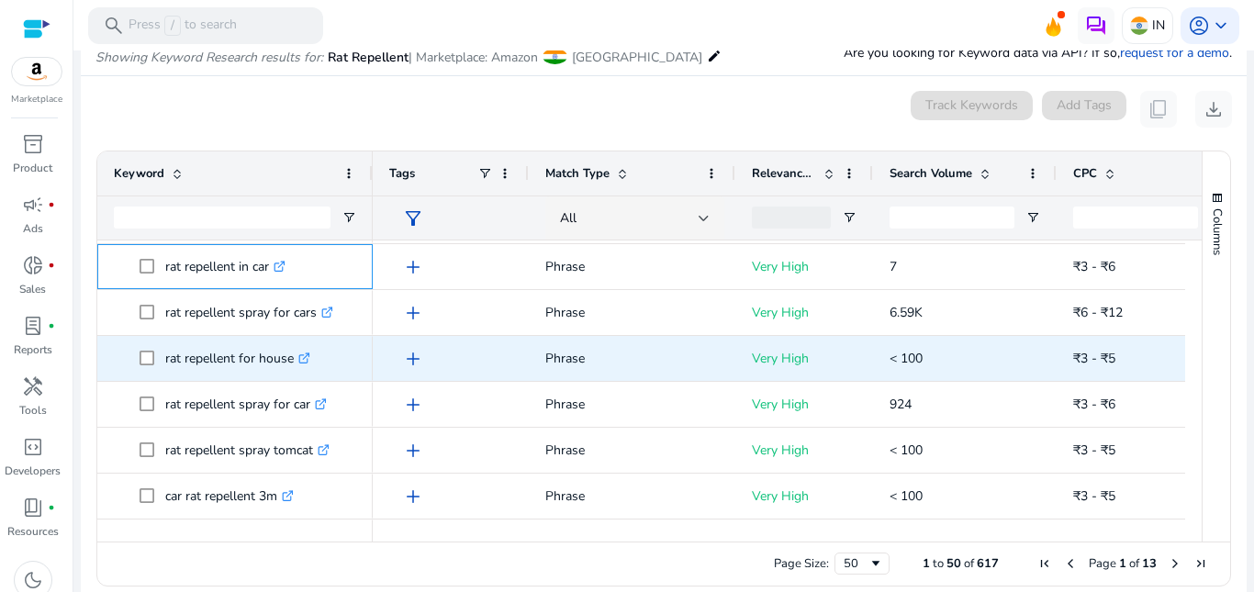
scroll to position [551, 0]
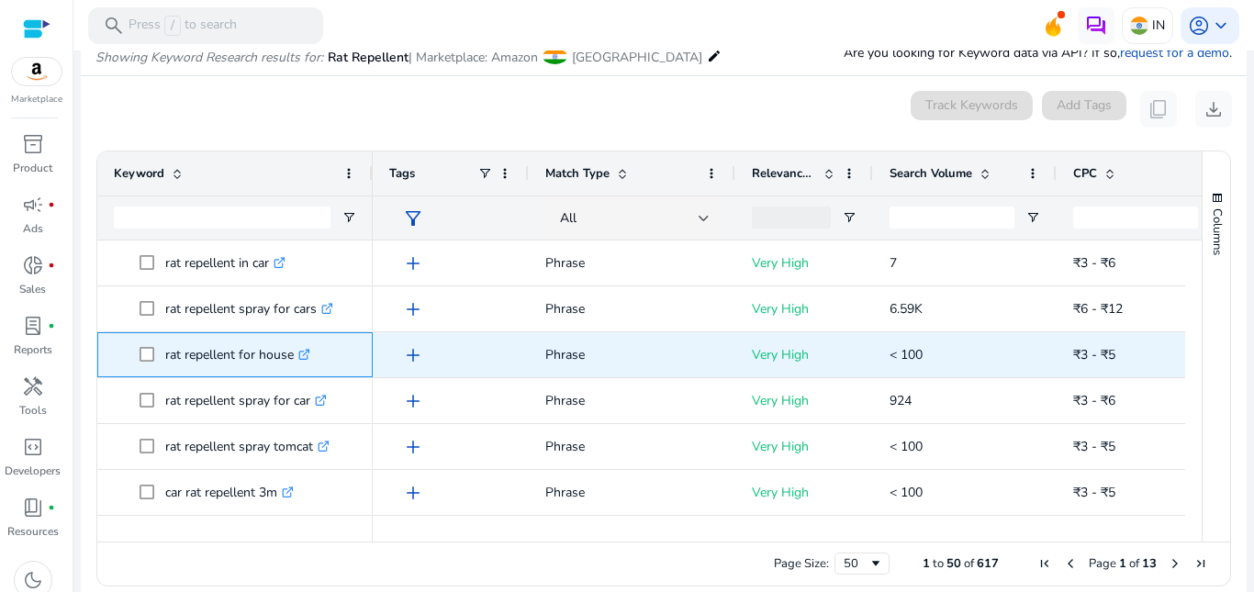
click at [307, 354] on icon at bounding box center [306, 352] width 6 height 6
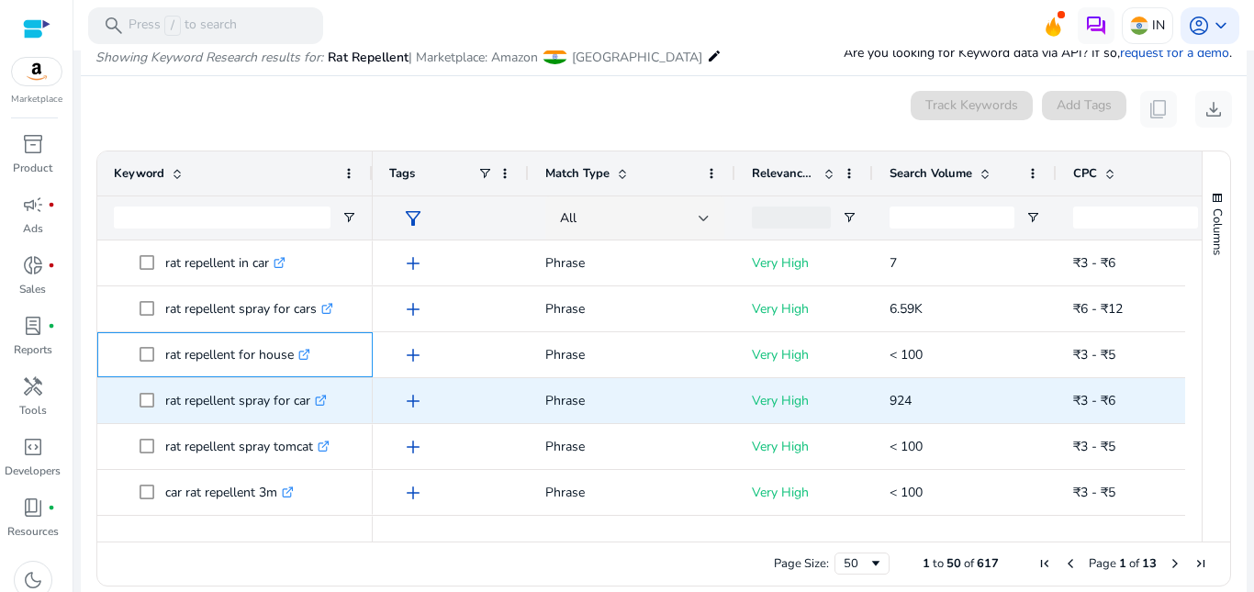
scroll to position [643, 0]
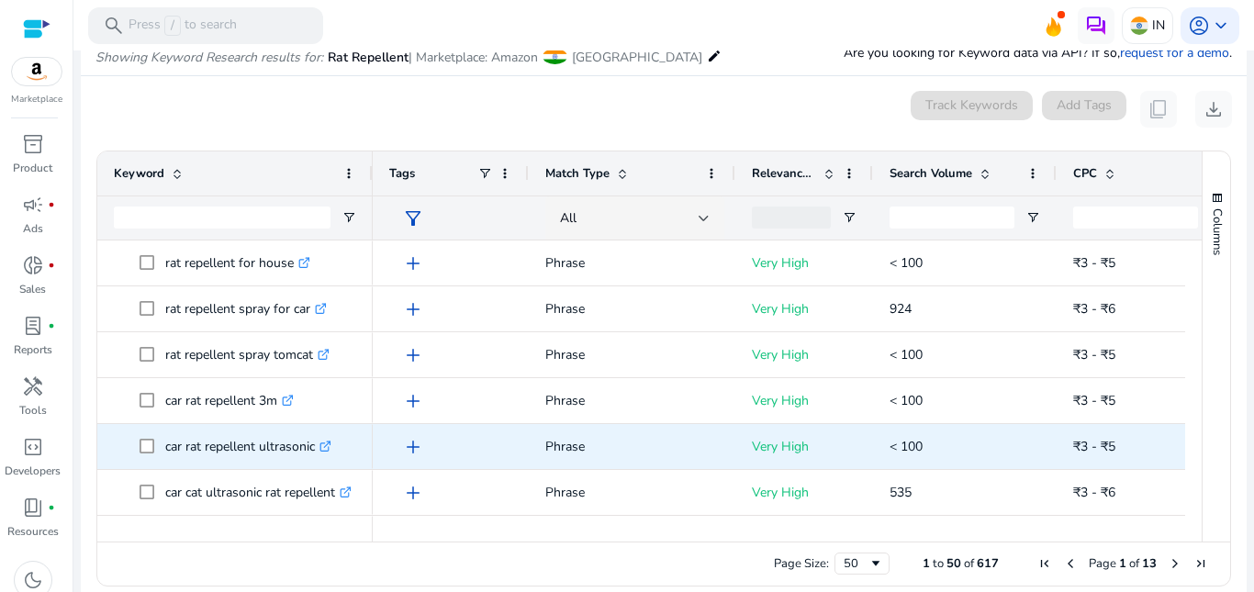
click at [328, 445] on icon ".st0{fill:#2c8af8}" at bounding box center [325, 447] width 12 height 12
drag, startPoint x: 163, startPoint y: 445, endPoint x: 316, endPoint y: 455, distance: 152.7
click at [316, 455] on span "car rat repellent ultrasonic .st0{fill:#2c8af8}" at bounding box center [248, 447] width 217 height 38
copy span "car rat repellent ultrasonic"
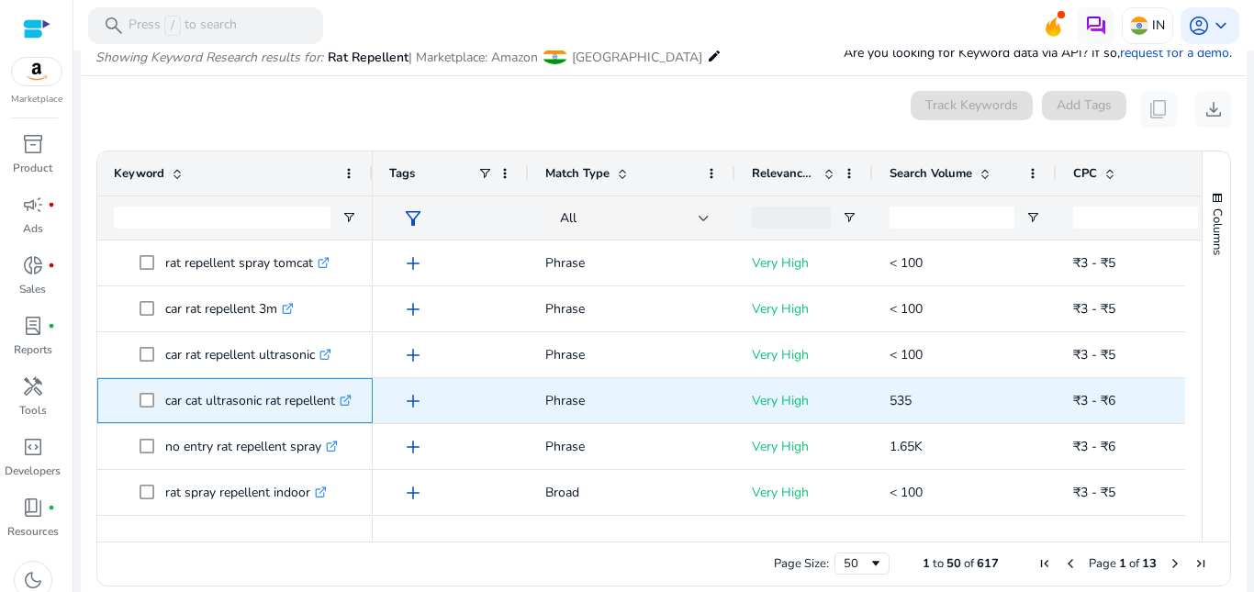
drag, startPoint x: 158, startPoint y: 393, endPoint x: 337, endPoint y: 415, distance: 180.3
click at [337, 415] on span "car cat ultrasonic rat repellent .st0{fill:#2c8af8}" at bounding box center [248, 401] width 217 height 38
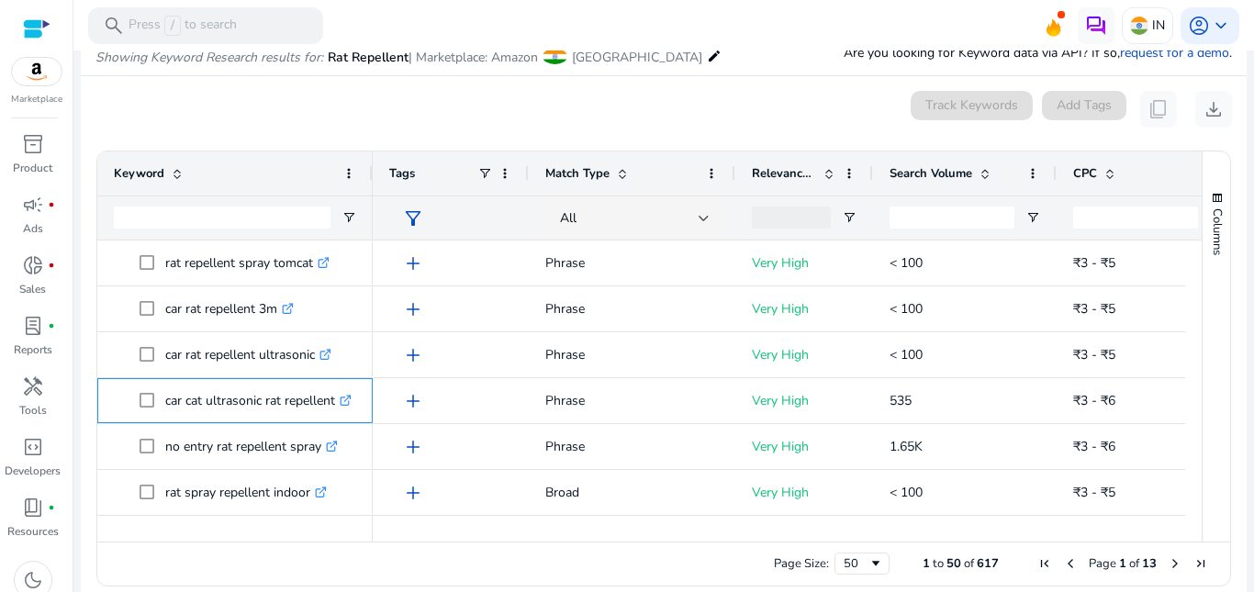
scroll to position [918, 0]
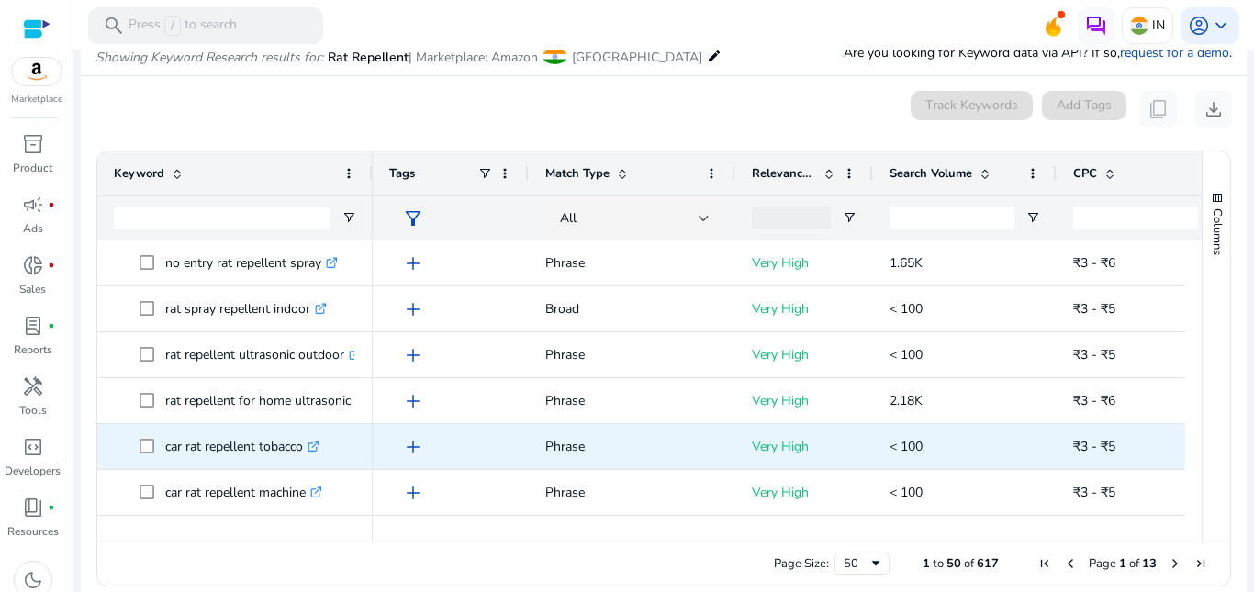
click at [319, 447] on icon ".st0{fill:#2c8af8}" at bounding box center [314, 447] width 12 height 12
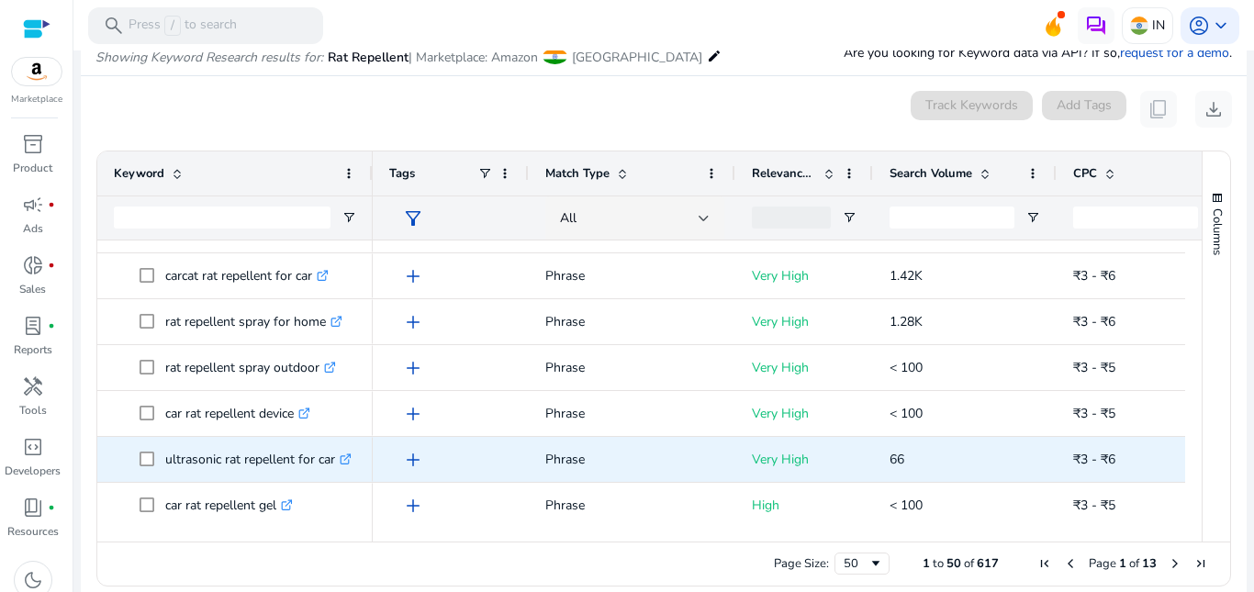
scroll to position [1193, 0]
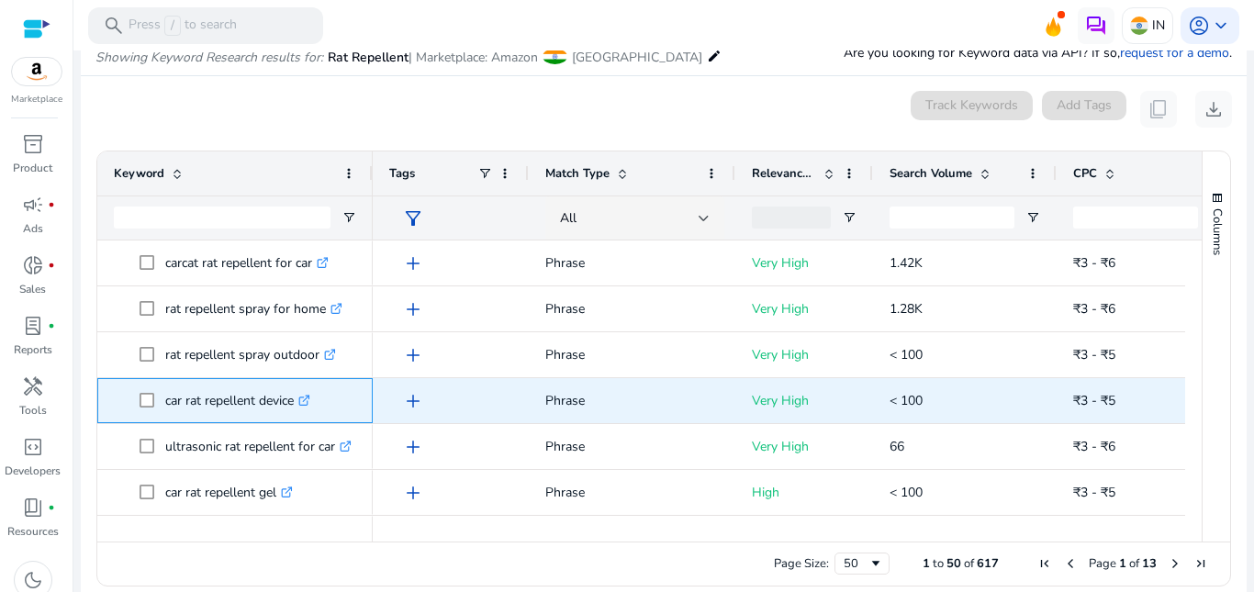
drag, startPoint x: 162, startPoint y: 400, endPoint x: 322, endPoint y: 420, distance: 161.0
click at [322, 420] on div "car rat repellent device .st0{fill:#2c8af8}" at bounding box center [235, 400] width 242 height 43
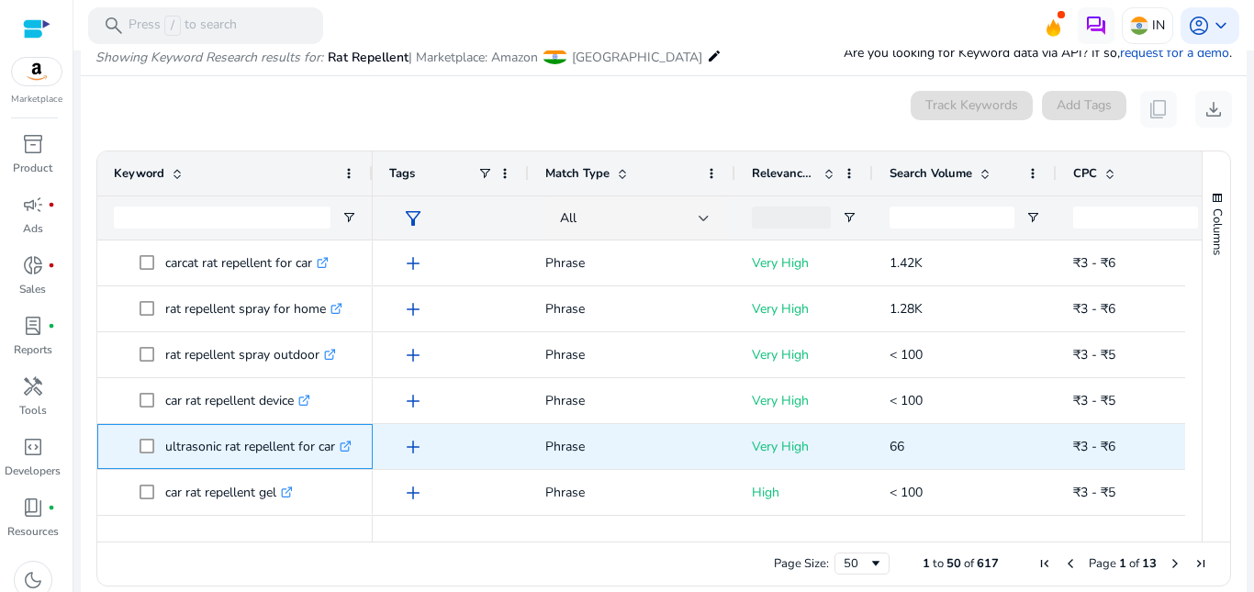
drag, startPoint x: 159, startPoint y: 448, endPoint x: 351, endPoint y: 464, distance: 192.5
click at [351, 464] on span "ultrasonic rat repellent for car .st0{fill:#2c8af8}" at bounding box center [248, 447] width 217 height 38
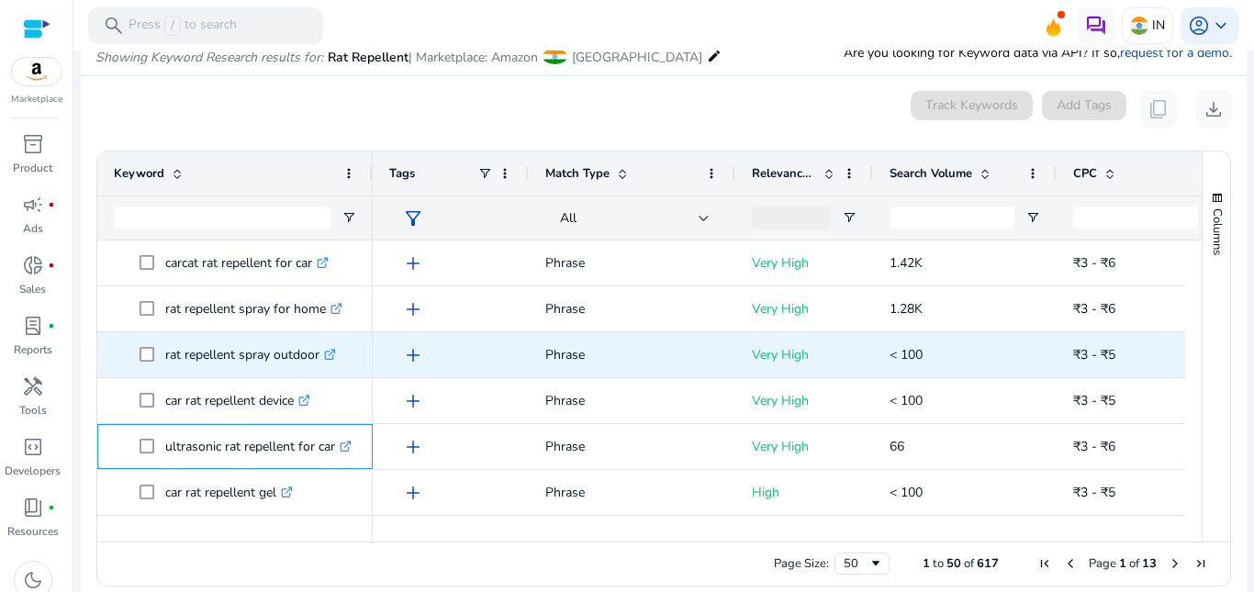
scroll to position [1285, 0]
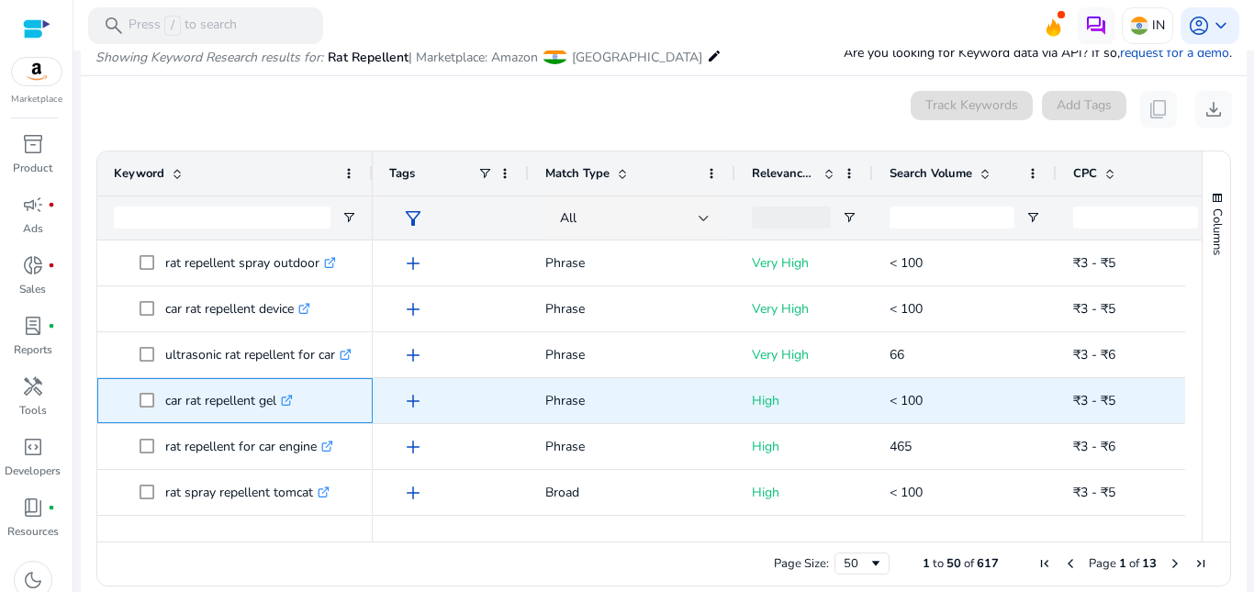
drag, startPoint x: 168, startPoint y: 403, endPoint x: 244, endPoint y: 397, distance: 76.5
click at [244, 397] on span "car rat repellent gel .st0{fill:#2c8af8}" at bounding box center [248, 401] width 217 height 38
click at [293, 395] on icon ".st0{fill:#2c8af8}" at bounding box center [287, 401] width 12 height 12
click at [206, 398] on p "car rat repellent gel .st0{fill:#2c8af8}" at bounding box center [229, 401] width 128 height 38
drag, startPoint x: 161, startPoint y: 400, endPoint x: 281, endPoint y: 394, distance: 120.4
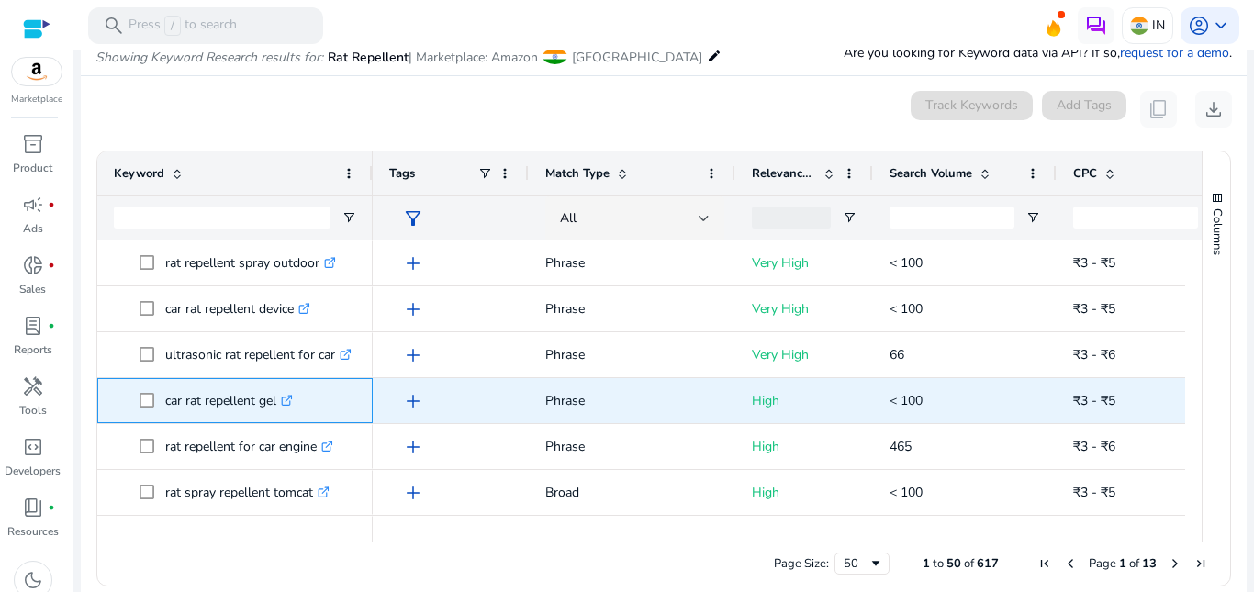
click at [282, 394] on span "car rat repellent gel .st0{fill:#2c8af8}" at bounding box center [248, 401] width 217 height 38
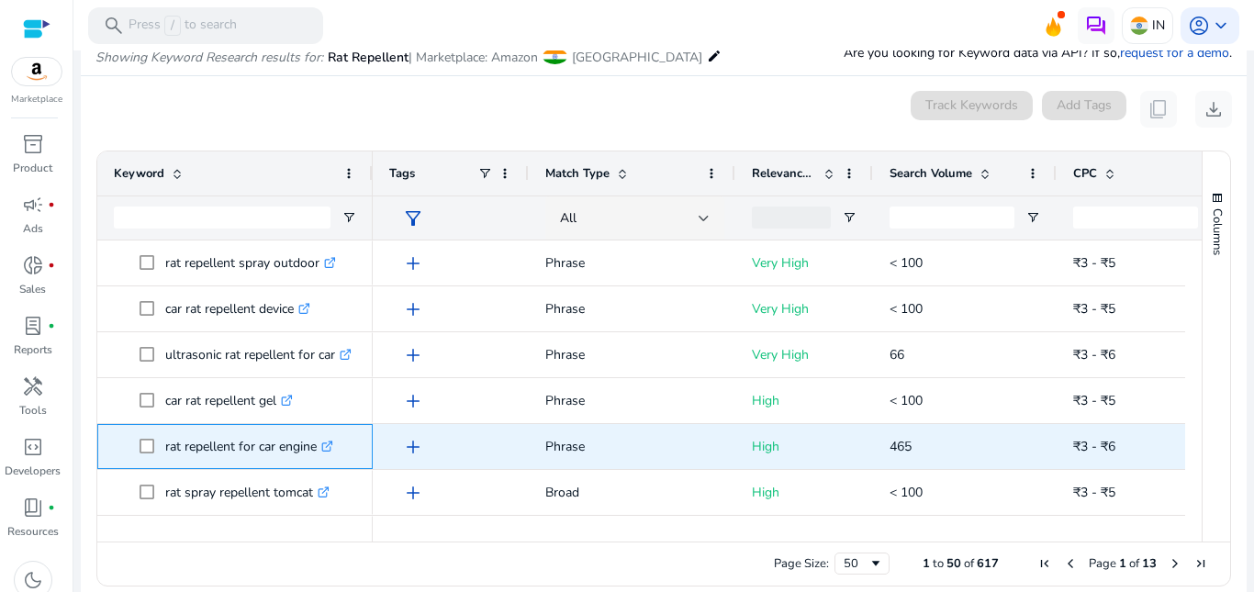
click at [197, 442] on p "rat repellent for car engine .st0{fill:#2c8af8}" at bounding box center [249, 447] width 168 height 38
drag, startPoint x: 165, startPoint y: 452, endPoint x: 317, endPoint y: 466, distance: 152.2
click at [318, 466] on div "rat repellent for car engine .st0{fill:#2c8af8}" at bounding box center [235, 446] width 242 height 43
click at [330, 442] on icon at bounding box center [326, 446] width 9 height 9
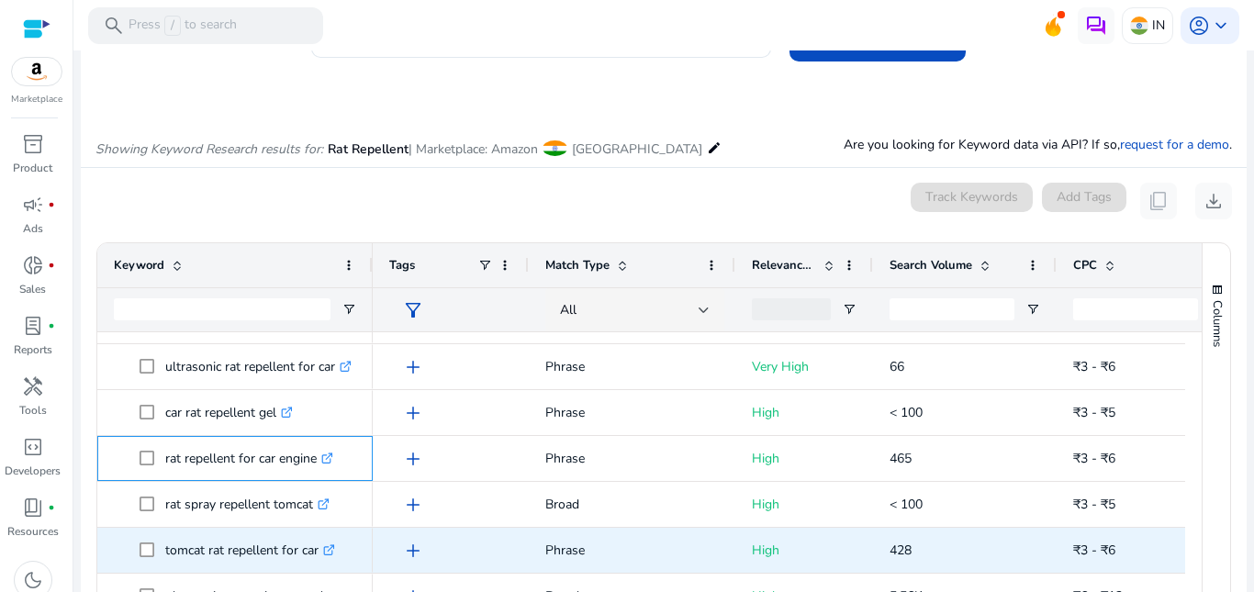
scroll to position [1469, 0]
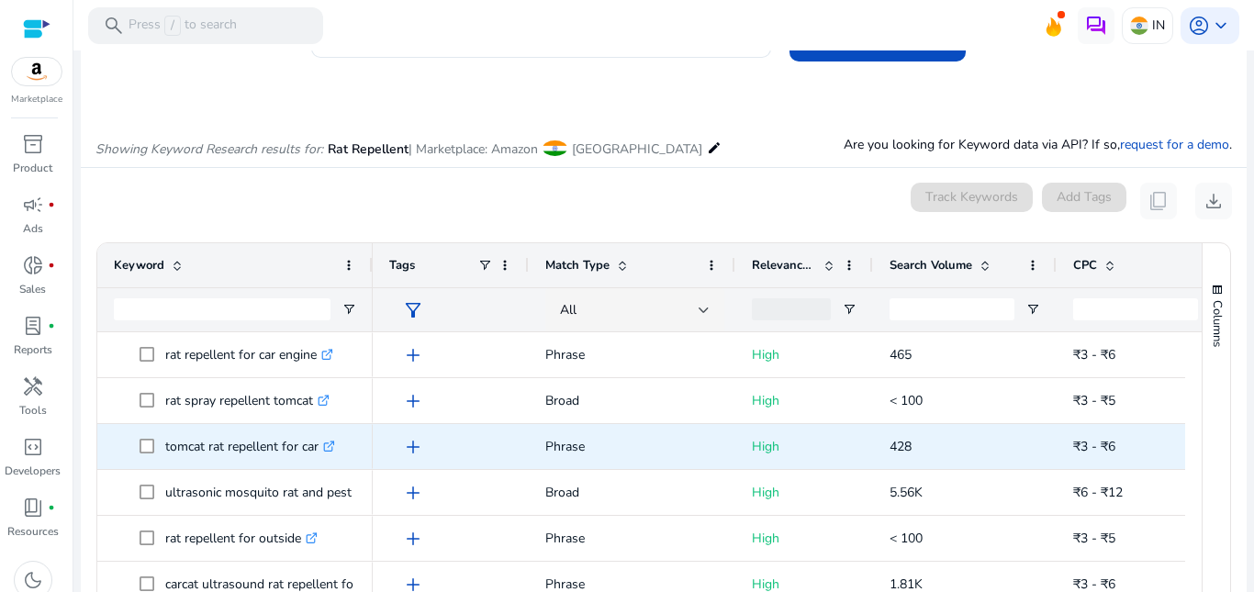
click at [329, 446] on icon at bounding box center [328, 446] width 9 height 9
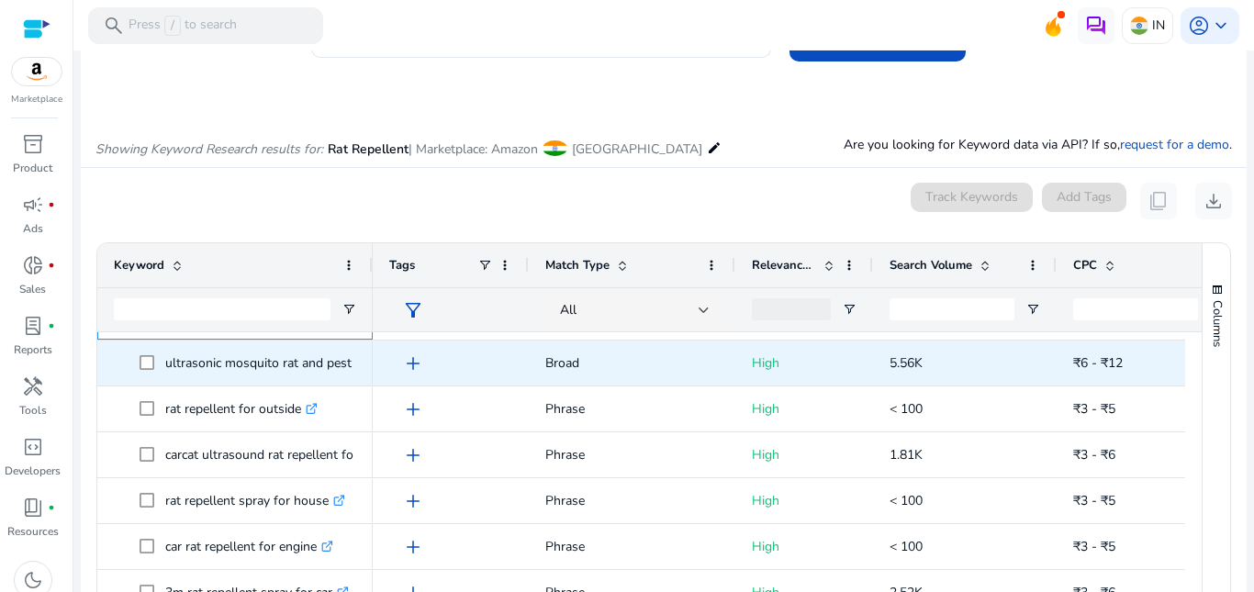
scroll to position [1560, 0]
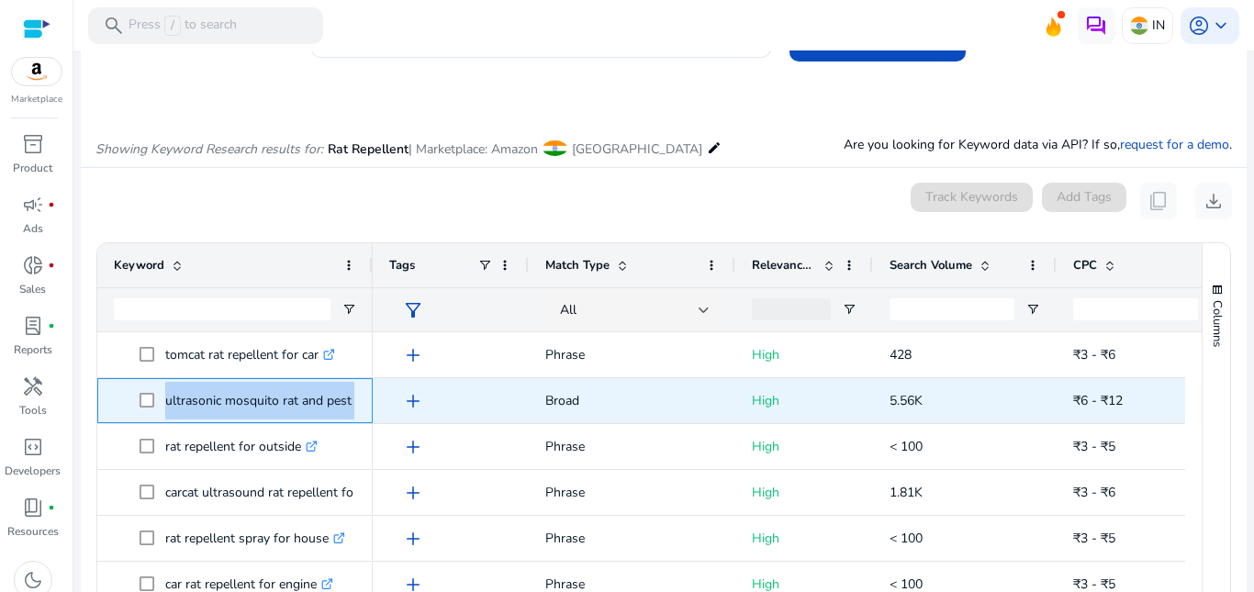
drag, startPoint x: 163, startPoint y: 398, endPoint x: 371, endPoint y: 398, distance: 207.5
click at [371, 398] on div "ultrasonic mosquito rat and pest repellent .st0{fill:#2c8af8}" at bounding box center [234, 400] width 275 height 45
copy span "ultrasonic mosquito rat and pest repellent .st0{fill:#2c8af8}"
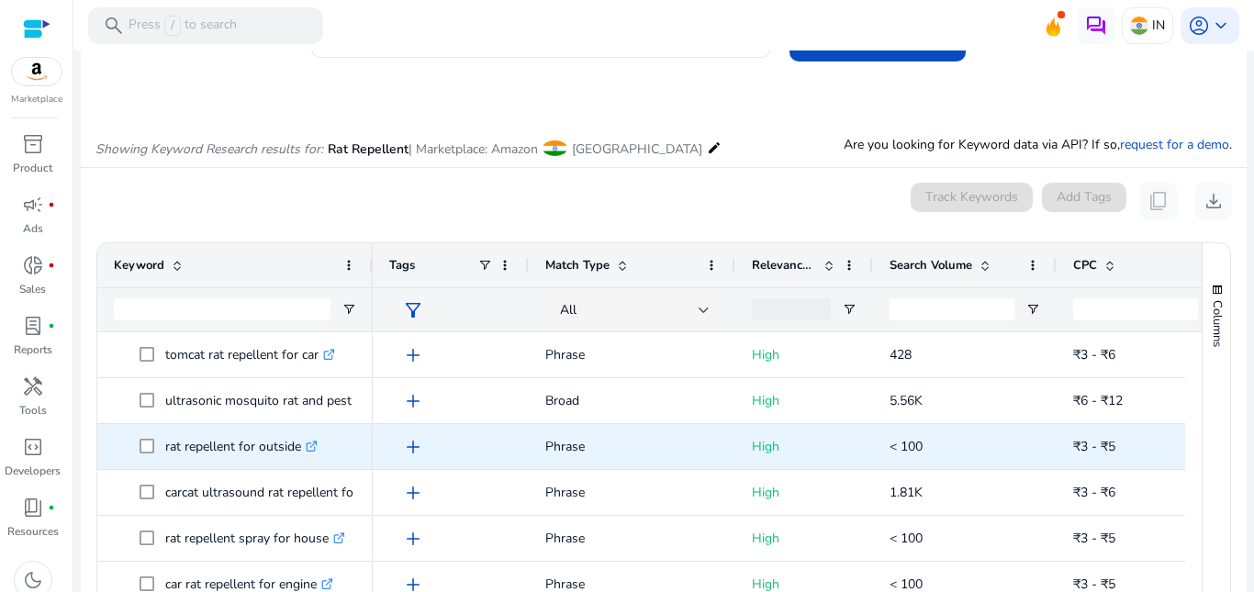
click at [323, 447] on div "rat repellent for outside .st0{fill:#2c8af8}" at bounding box center [246, 447] width 162 height 38
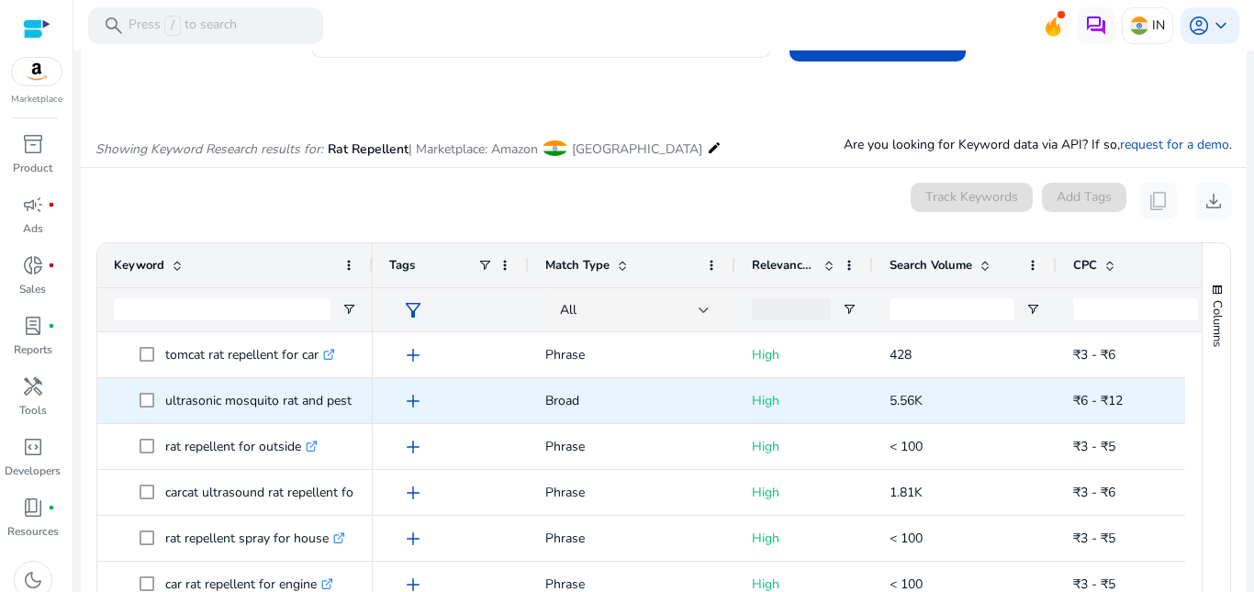
click at [345, 403] on p "ultrasonic mosquito rat and pest repellent .st0{fill:#2c8af8}" at bounding box center [293, 401] width 257 height 38
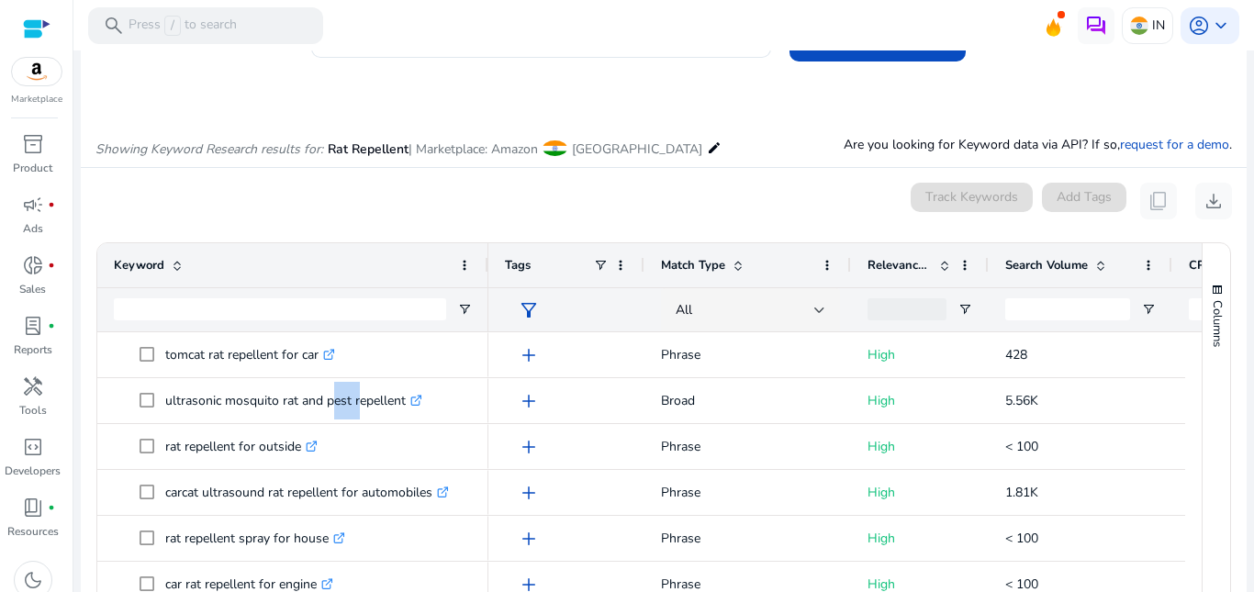
drag, startPoint x: 371, startPoint y: 247, endPoint x: 489, endPoint y: 247, distance: 118.4
click at [490, 248] on div at bounding box center [487, 265] width 7 height 44
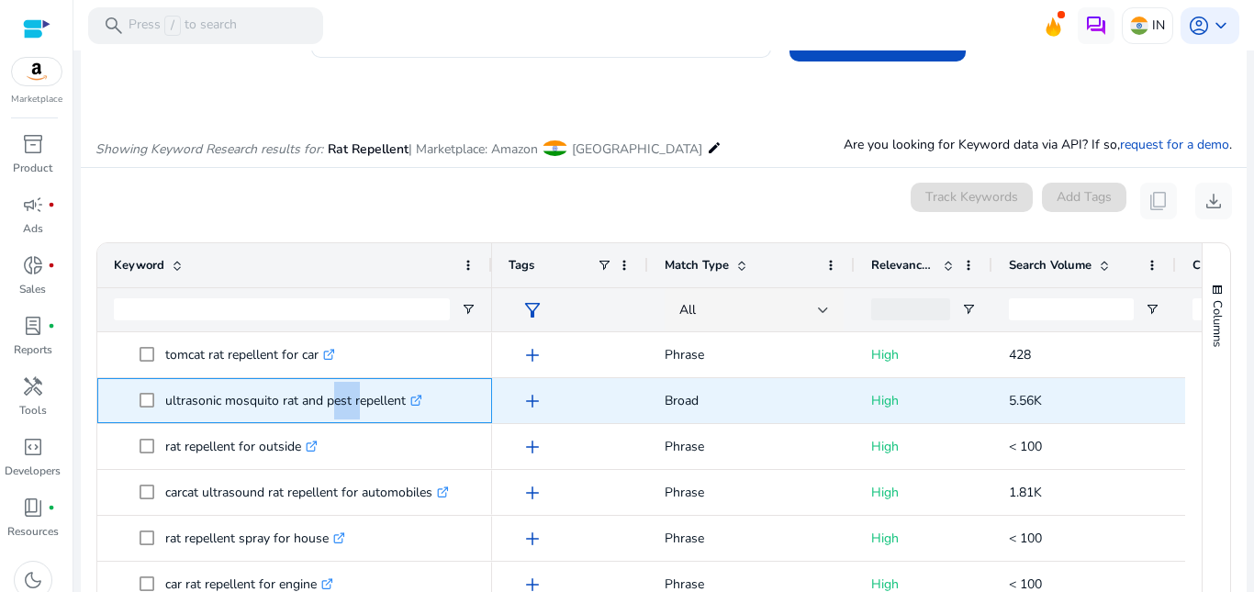
click at [414, 399] on icon ".st0{fill:#2c8af8}" at bounding box center [416, 401] width 12 height 12
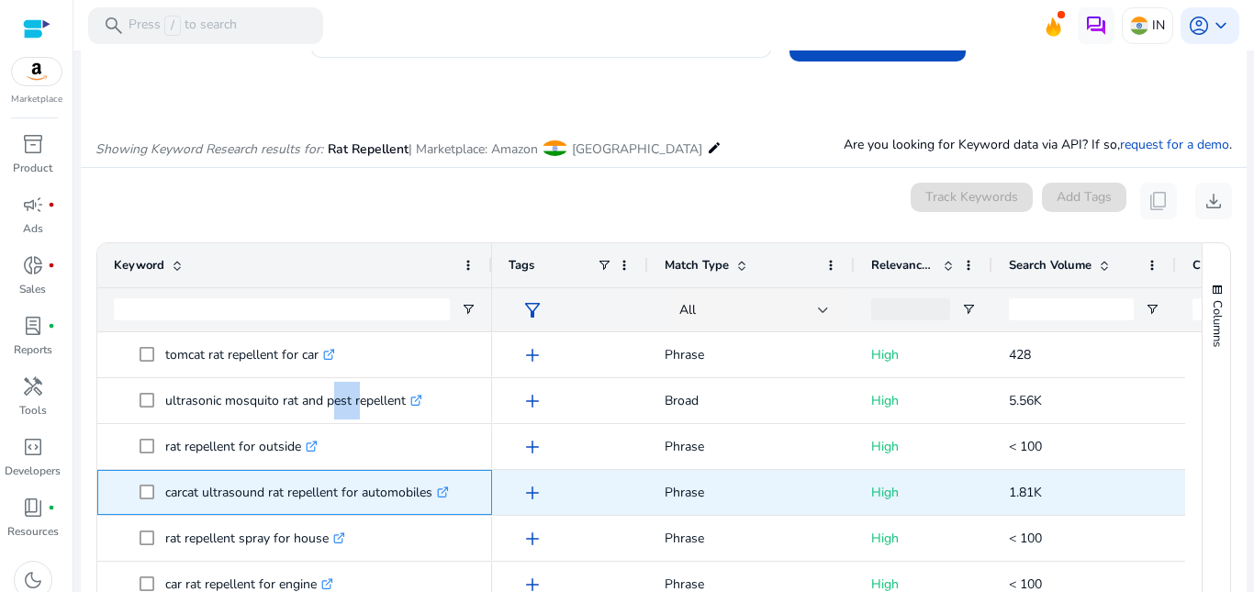
drag, startPoint x: 162, startPoint y: 489, endPoint x: 440, endPoint y: 505, distance: 277.7
click at [440, 505] on span "carcat ultrasound rat repellent for automobiles .st0{fill:#2c8af8}" at bounding box center [308, 493] width 336 height 38
copy span "carcat ultrasound rat repellent for automobiles"
click at [449, 488] on icon ".st0{fill:#2c8af8}" at bounding box center [443, 493] width 12 height 12
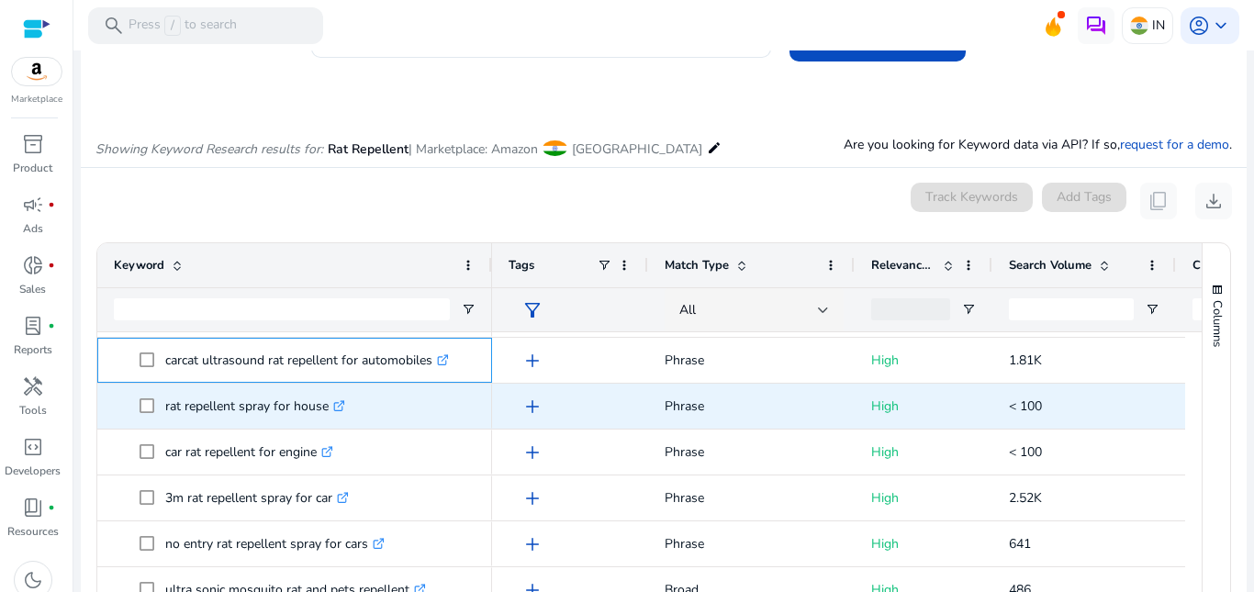
scroll to position [1652, 0]
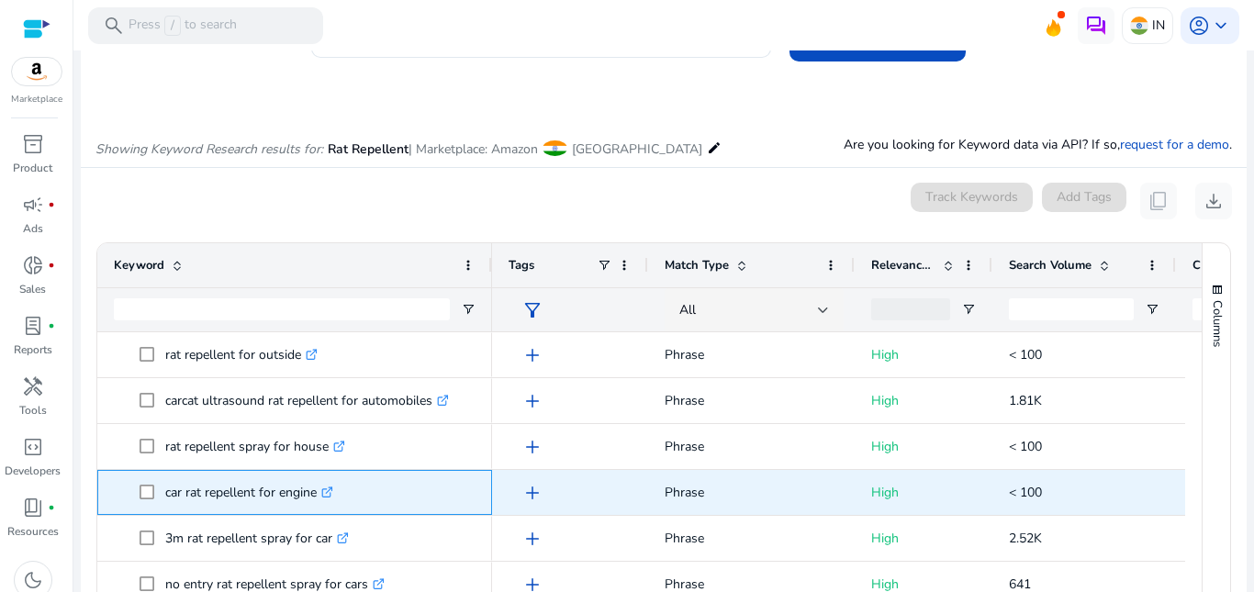
drag, startPoint x: 159, startPoint y: 483, endPoint x: 322, endPoint y: 498, distance: 164.0
click at [322, 498] on span "car rat repellent for engine .st0{fill:#2c8af8}" at bounding box center [308, 493] width 336 height 38
copy span "car rat repellent for engine"
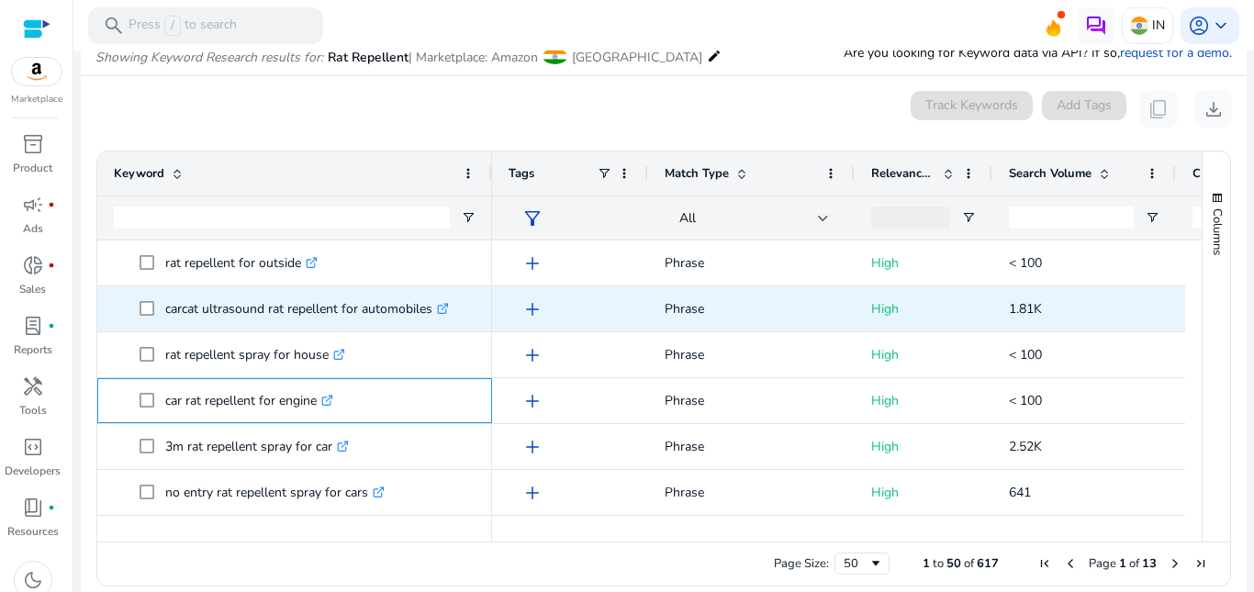
scroll to position [1744, 0]
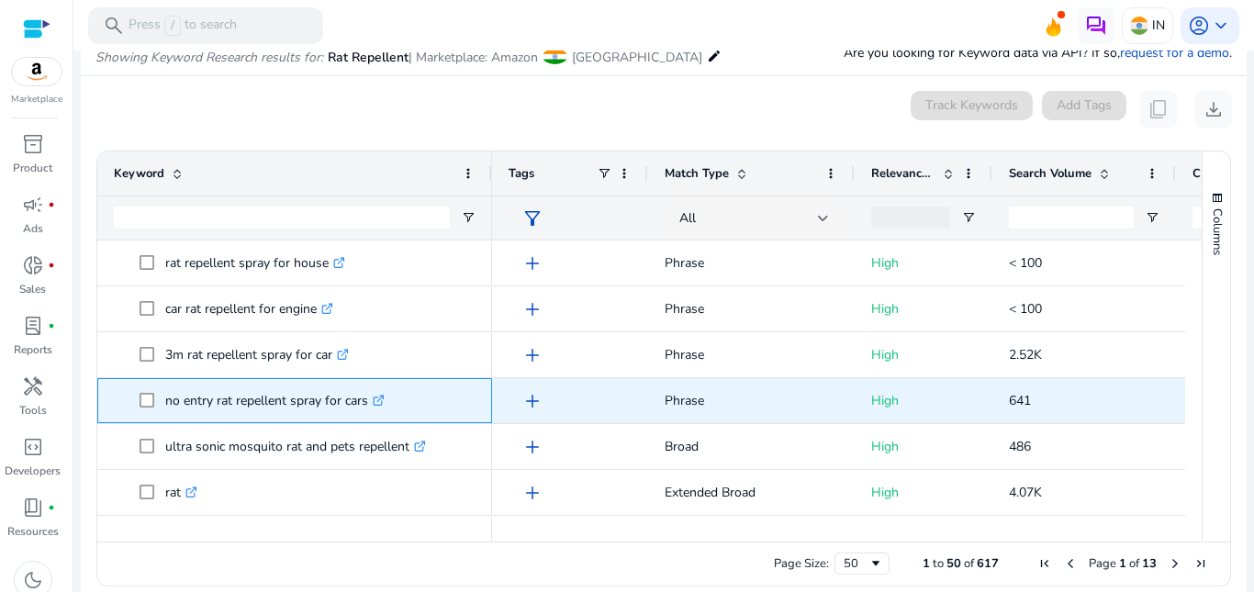
drag, startPoint x: 166, startPoint y: 401, endPoint x: 377, endPoint y: 415, distance: 211.6
click at [377, 415] on p "no entry rat repellent spray for cars .st0{fill:#2c8af8}" at bounding box center [274, 401] width 219 height 38
copy p "no entry rat repellent spray for cars"
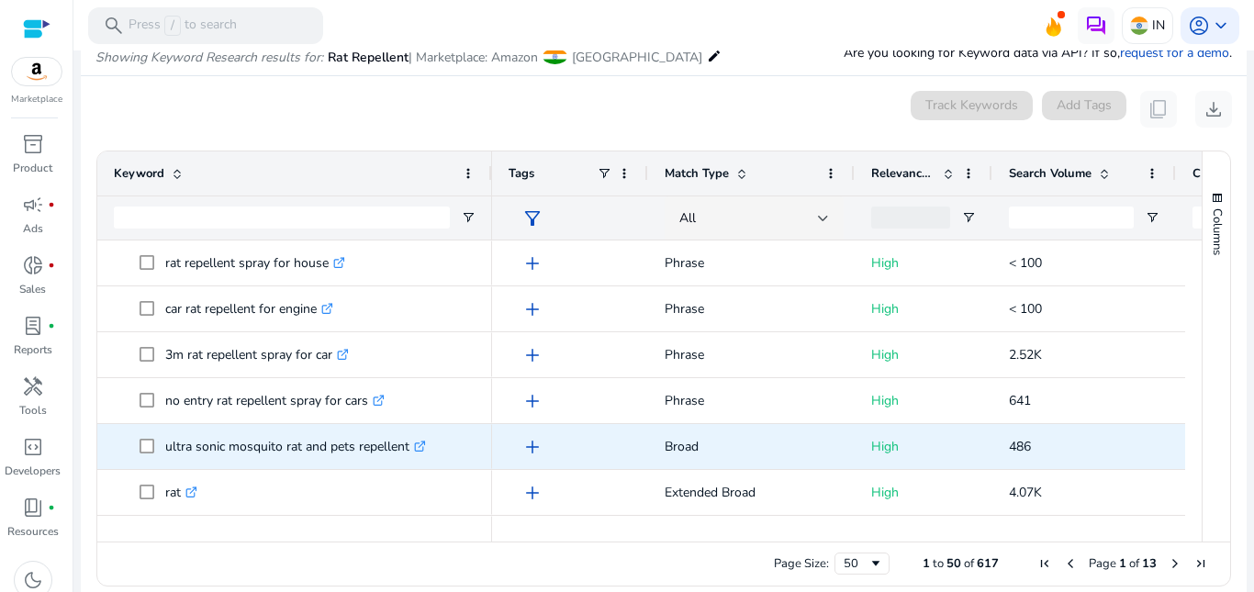
click at [433, 448] on div "ultra sonic mosquito rat and pets repellent .st0{fill:#2c8af8}" at bounding box center [300, 447] width 270 height 38
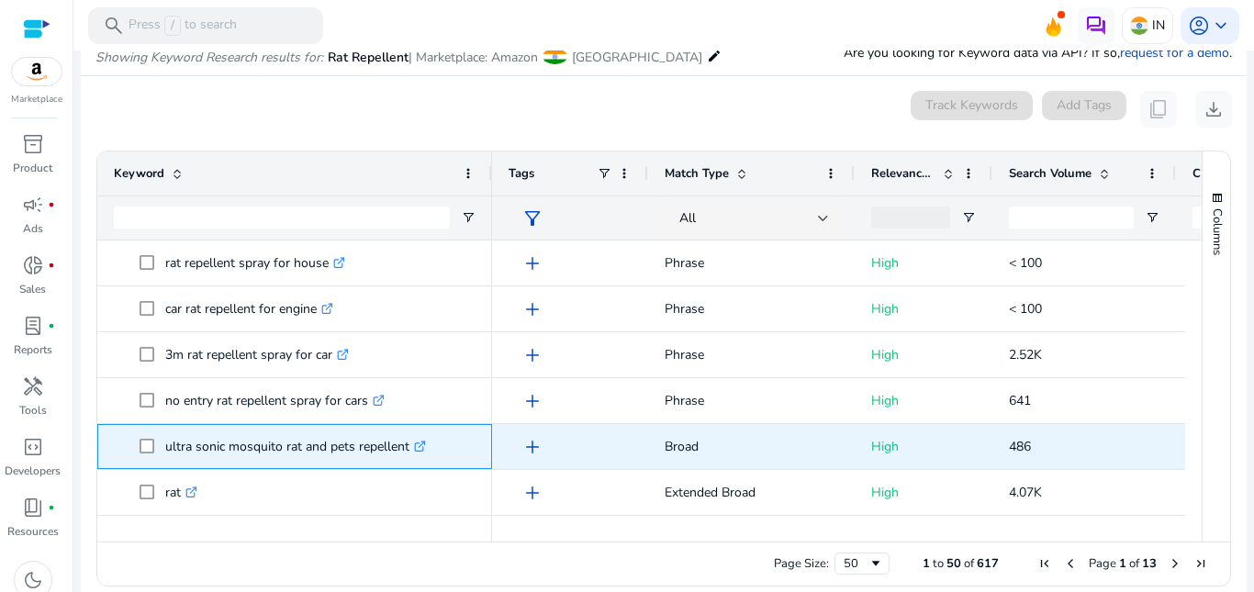
click at [419, 448] on icon ".st0{fill:#2c8af8}" at bounding box center [420, 447] width 12 height 12
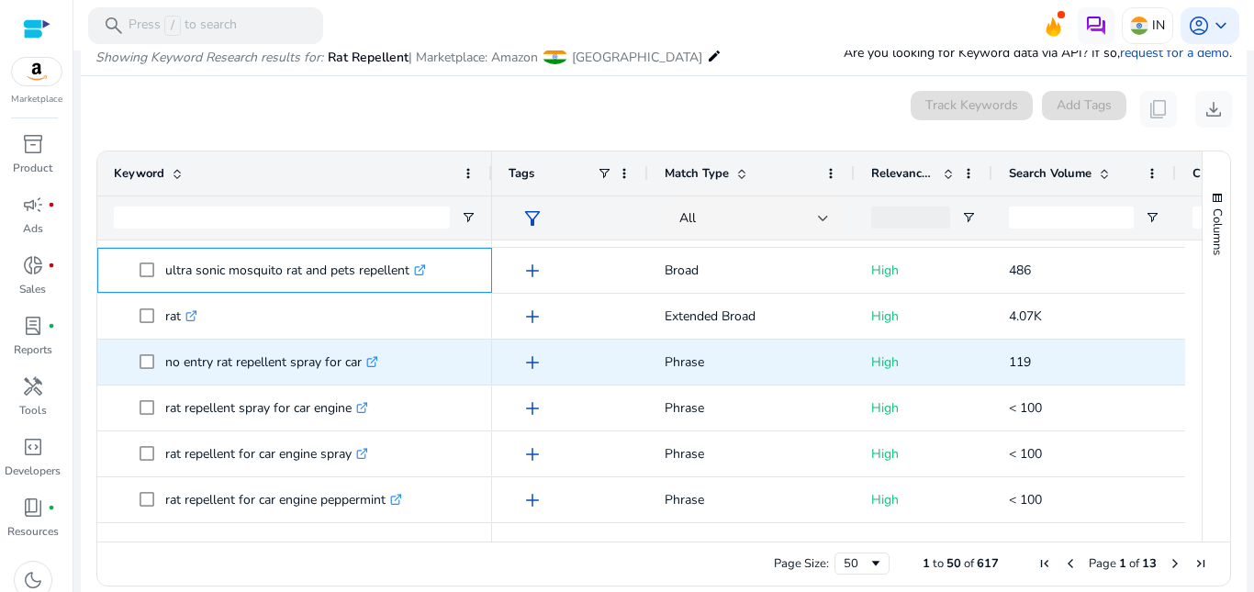
scroll to position [1928, 0]
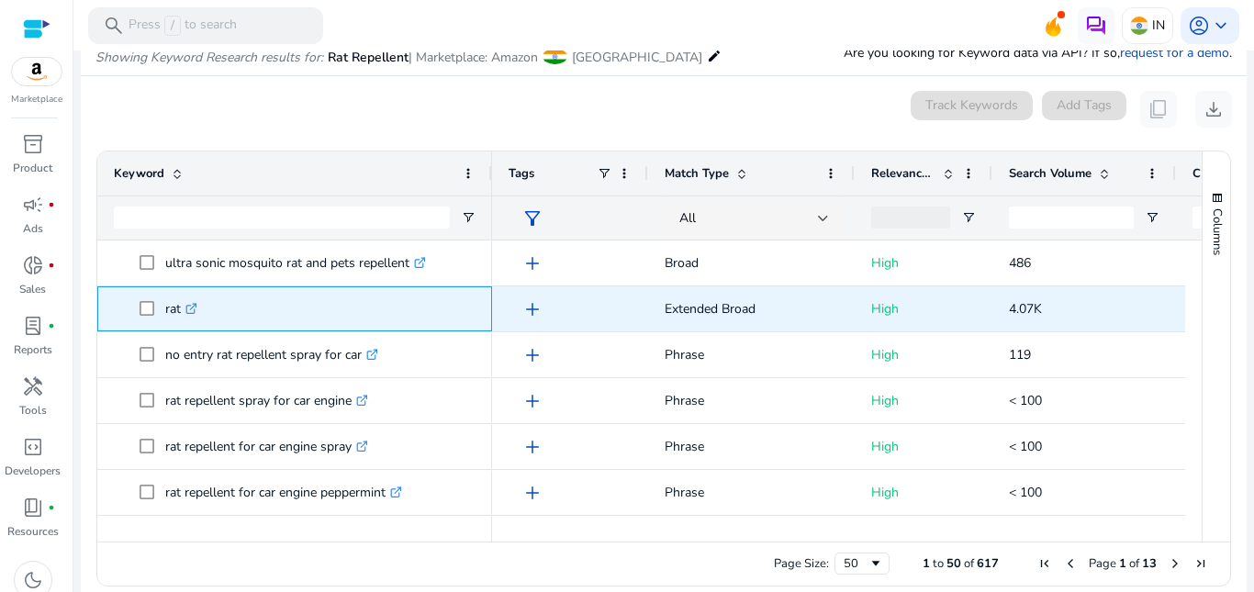
click at [189, 308] on icon ".st0{fill:#2c8af8}" at bounding box center [191, 309] width 12 height 12
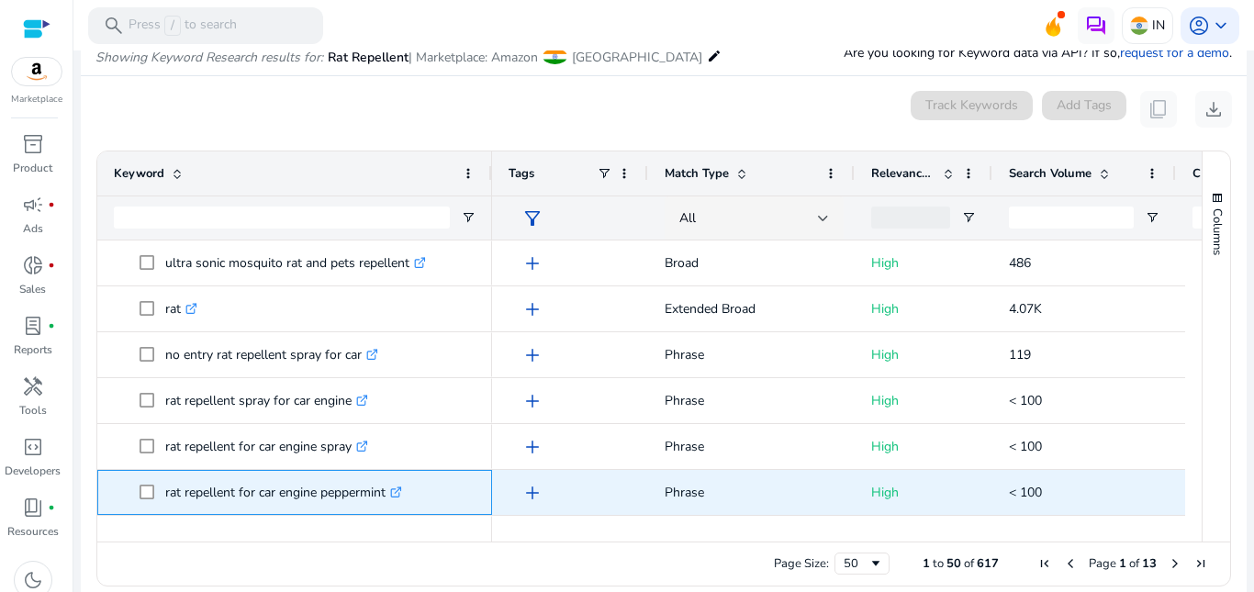
click at [402, 496] on icon ".st0{fill:#2c8af8}" at bounding box center [396, 493] width 12 height 12
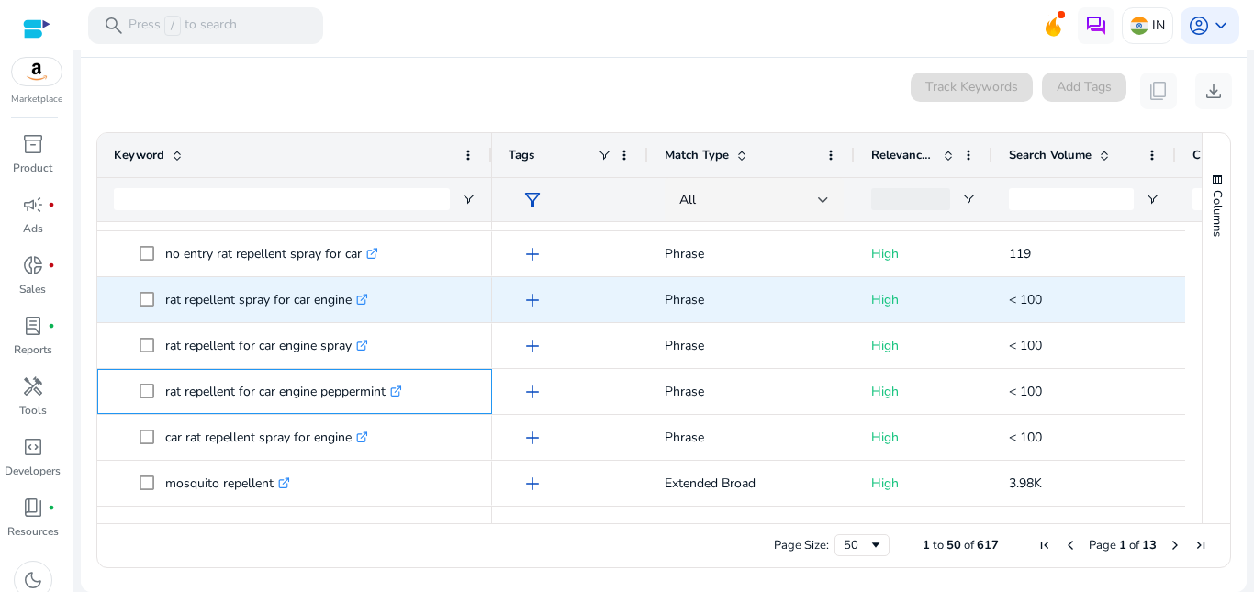
scroll to position [2010, 0]
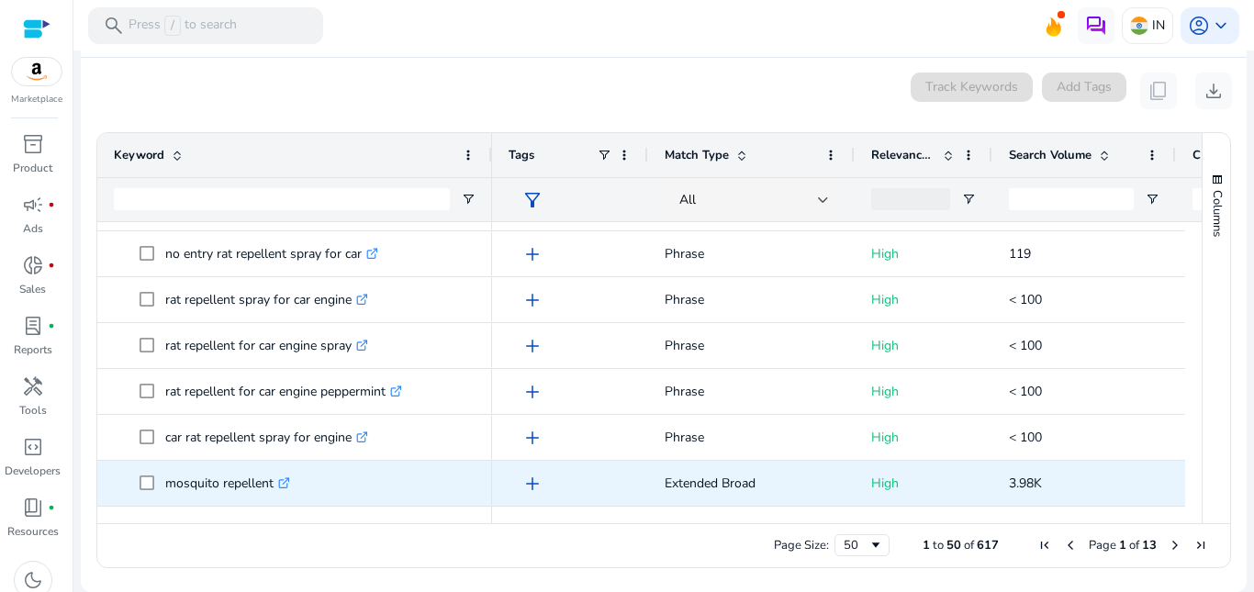
click at [282, 485] on icon ".st0{fill:#2c8af8}" at bounding box center [284, 483] width 12 height 12
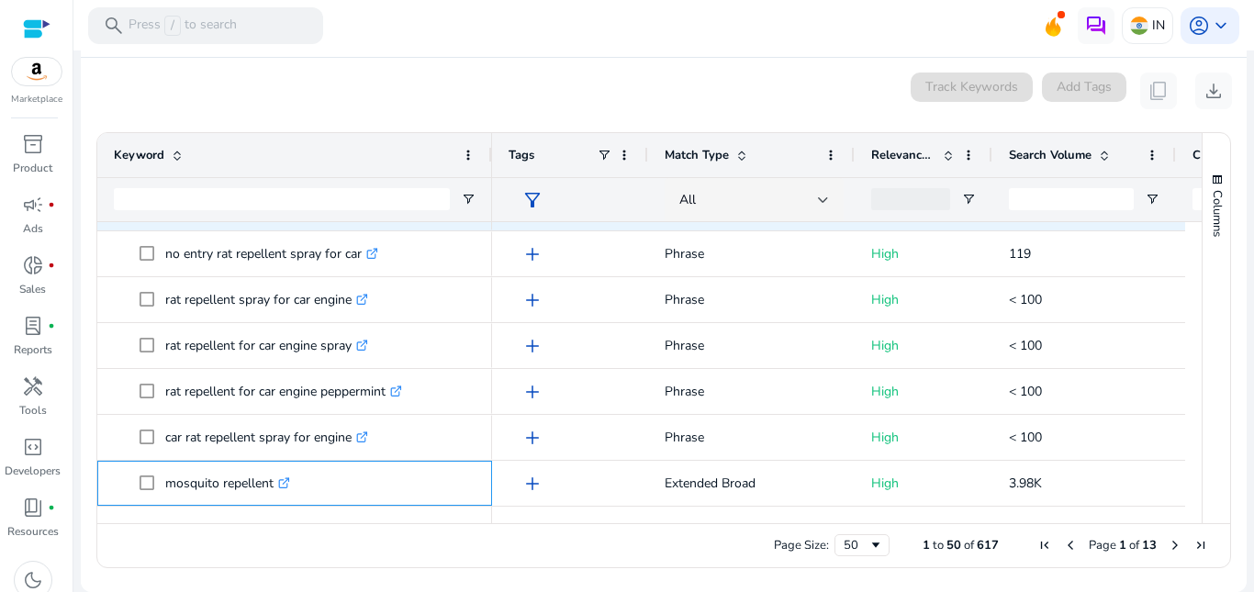
scroll to position [1551, 0]
